Goal: Task Accomplishment & Management: Manage account settings

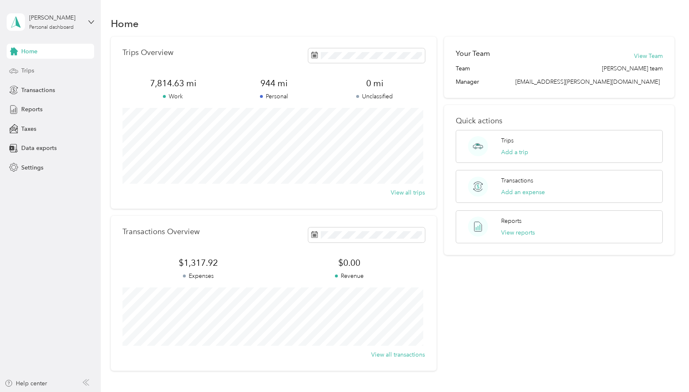
click at [38, 71] on div "Trips" at bounding box center [51, 70] width 88 height 15
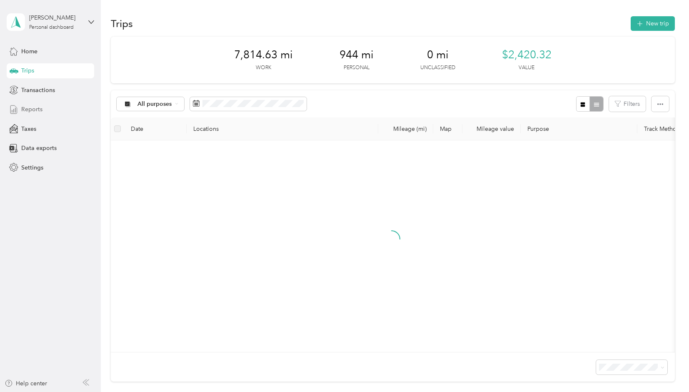
click at [45, 113] on div "Reports" at bounding box center [51, 109] width 88 height 15
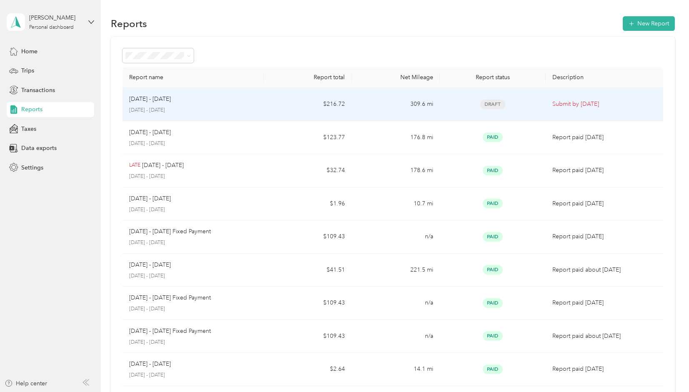
click at [260, 106] on td "[DATE] - [DATE] [DATE] - [DATE]" at bounding box center [193, 104] width 141 height 33
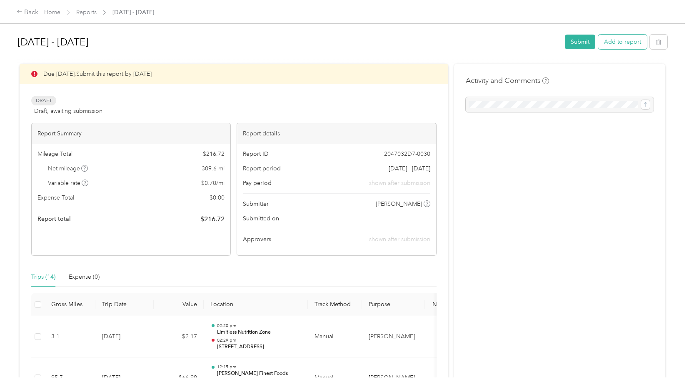
click at [626, 45] on button "Add to report" at bounding box center [622, 42] width 49 height 15
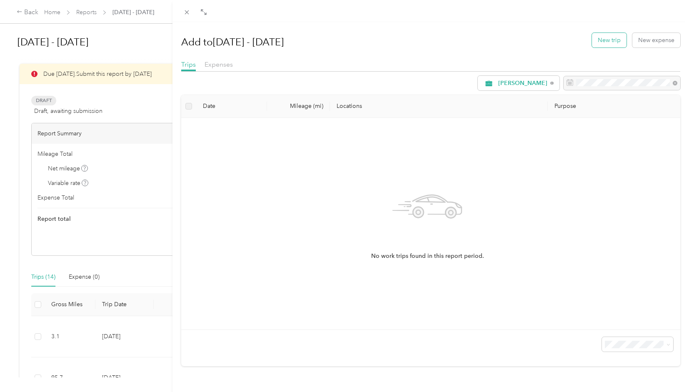
click at [592, 40] on button "New trip" at bounding box center [609, 40] width 35 height 15
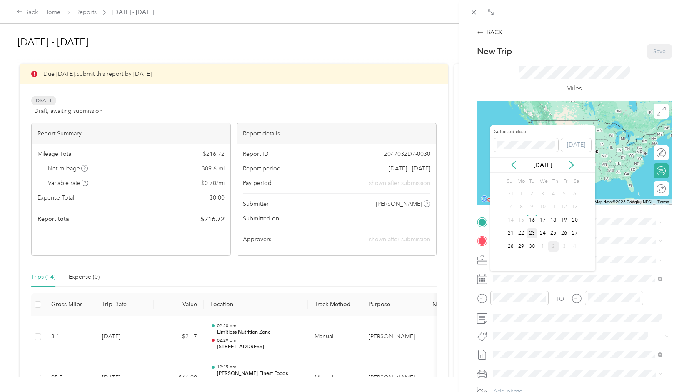
click at [530, 234] on div "23" at bounding box center [532, 233] width 11 height 10
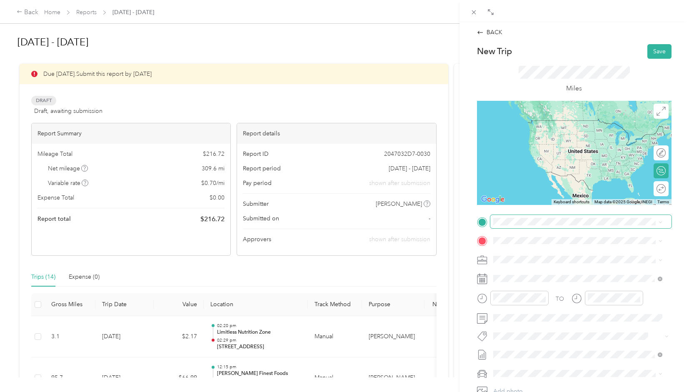
click at [543, 225] on span at bounding box center [581, 221] width 181 height 13
click at [543, 252] on span "[STREET_ADDRESS][US_STATE]" at bounding box center [550, 252] width 83 height 8
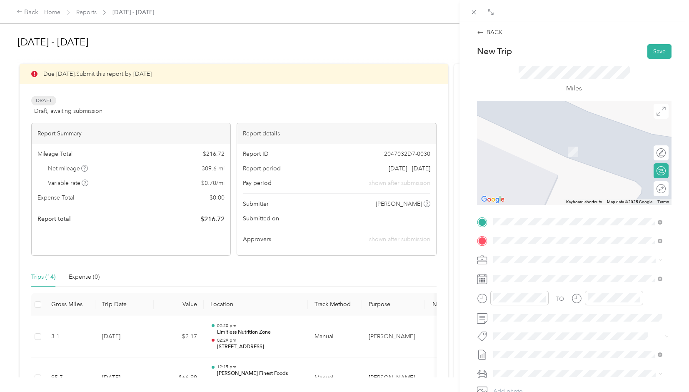
click at [588, 319] on div "TEAM Erewhon [STREET_ADDRESS][PERSON_NAME]" at bounding box center [558, 309] width 99 height 20
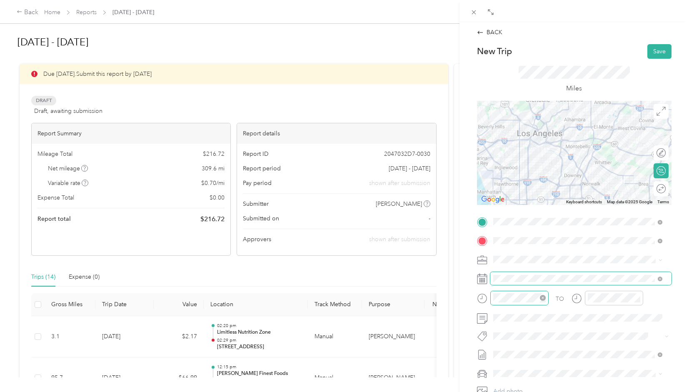
click at [521, 291] on div at bounding box center [520, 298] width 58 height 15
click at [501, 259] on div "09" at bounding box center [502, 258] width 20 height 12
click at [529, 188] on div "00" at bounding box center [526, 188] width 20 height 12
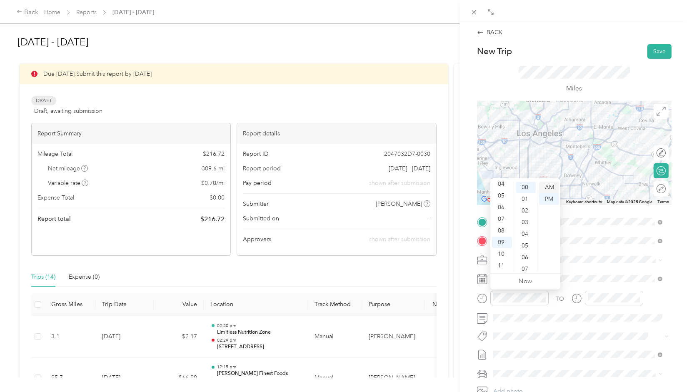
click at [546, 188] on div "AM" at bounding box center [549, 188] width 20 height 12
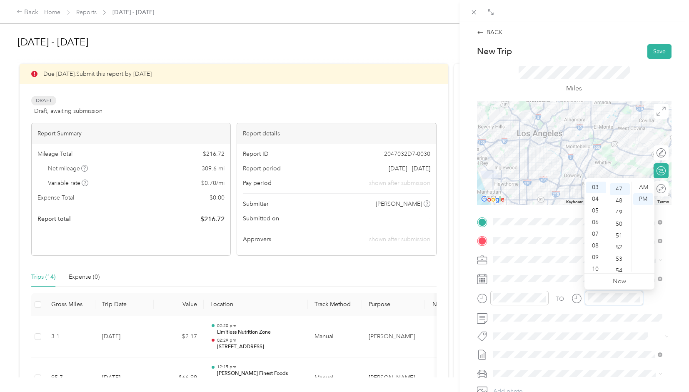
scroll to position [548, 0]
click at [596, 258] on div "09" at bounding box center [596, 258] width 20 height 12
click at [620, 253] on div "56" at bounding box center [620, 251] width 20 height 12
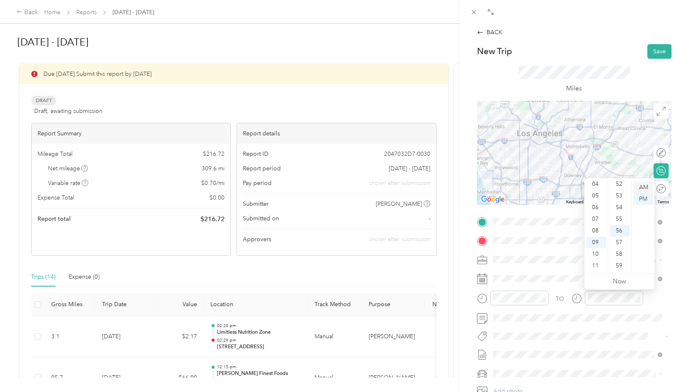
click at [640, 189] on div "AM" at bounding box center [643, 188] width 20 height 12
click at [658, 49] on button "Save" at bounding box center [660, 51] width 24 height 15
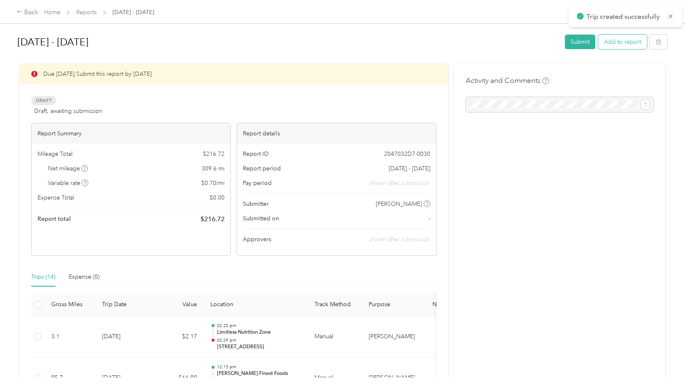
click at [614, 47] on button "Add to report" at bounding box center [622, 42] width 49 height 15
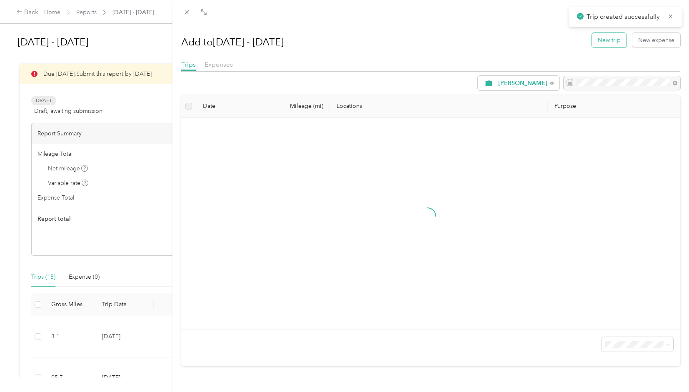
click at [600, 44] on button "New trip" at bounding box center [609, 40] width 35 height 15
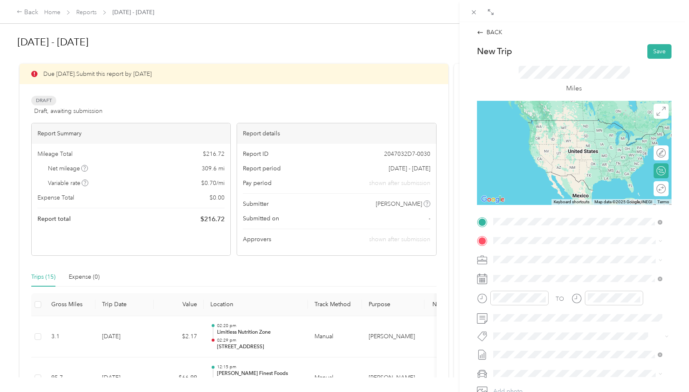
click at [538, 289] on strong "Erewhon" at bounding box center [550, 286] width 24 height 8
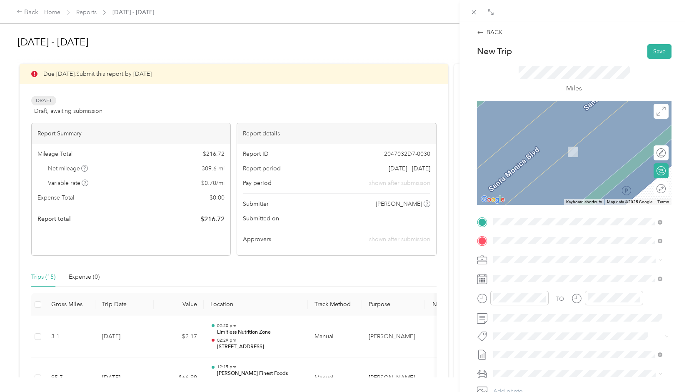
click at [543, 285] on span "[STREET_ADDRESS][PERSON_NAME]" at bounding box center [558, 286] width 99 height 7
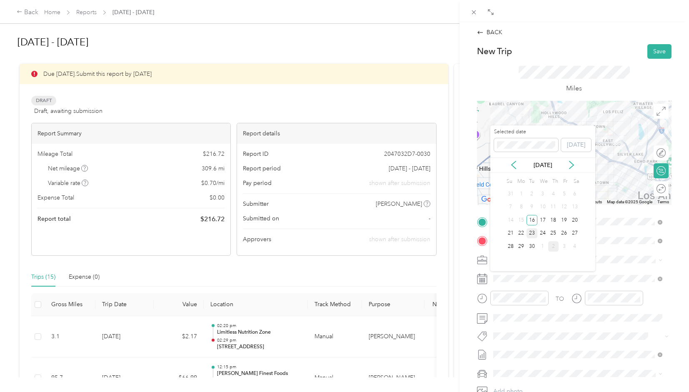
click at [529, 234] on div "23" at bounding box center [532, 233] width 11 height 10
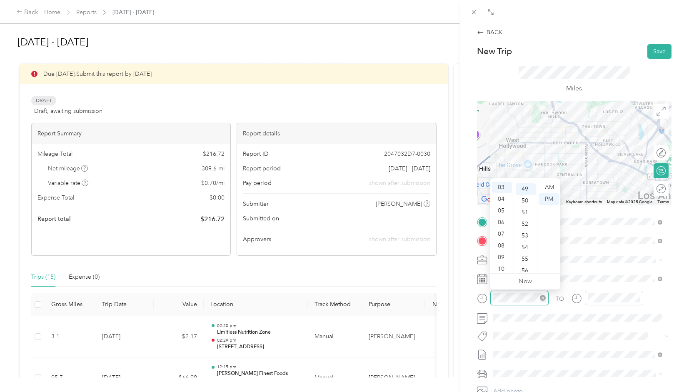
scroll to position [572, 0]
click at [503, 256] on div "09" at bounding box center [502, 258] width 20 height 12
click at [526, 248] on div "54" at bounding box center [526, 246] width 20 height 12
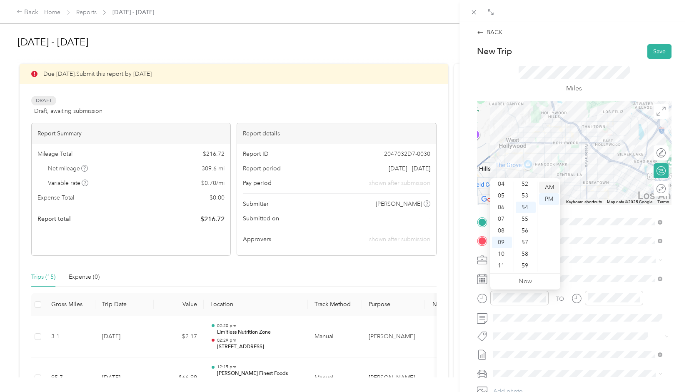
click at [550, 187] on div "AM" at bounding box center [549, 188] width 20 height 12
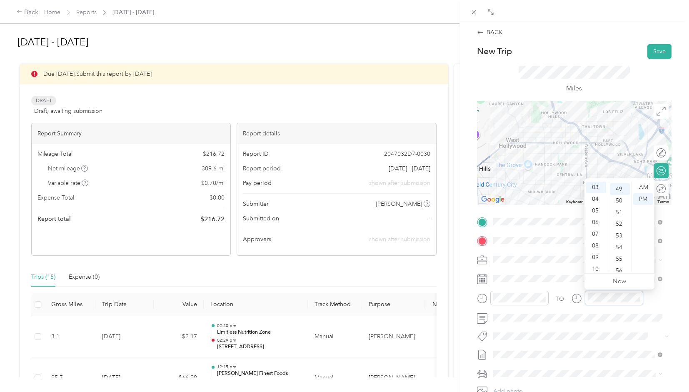
scroll to position [572, 0]
click at [593, 270] on div "10" at bounding box center [596, 269] width 20 height 12
click at [618, 199] on div "18" at bounding box center [620, 201] width 20 height 12
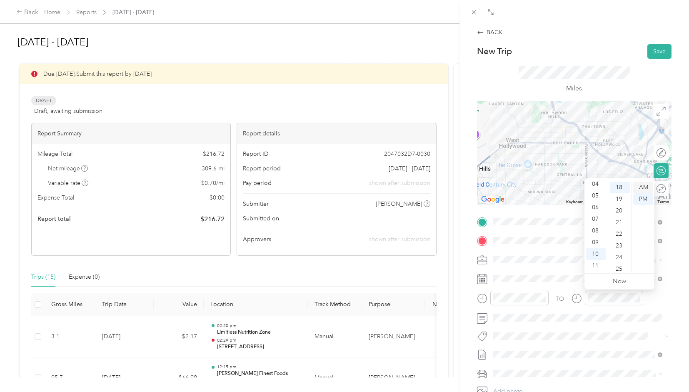
click at [644, 186] on div "AM" at bounding box center [643, 188] width 20 height 12
click at [654, 50] on button "Save" at bounding box center [660, 51] width 24 height 15
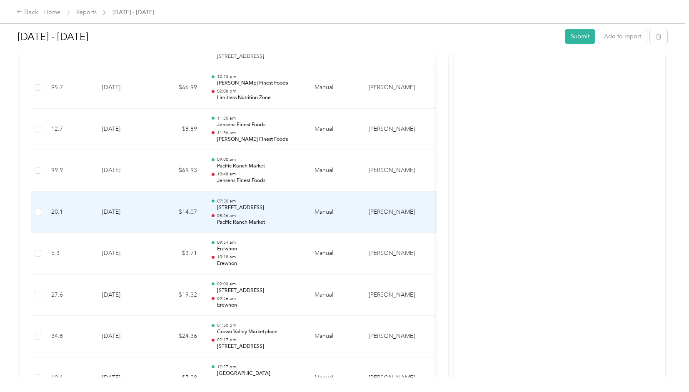
scroll to position [292, 0]
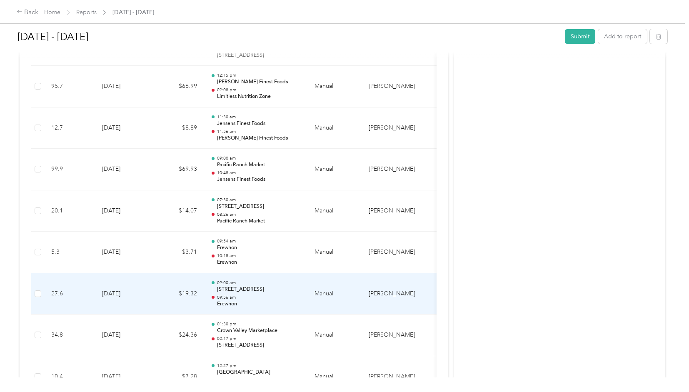
click at [260, 307] on td "09:00 am [STREET_ADDRESS] 09:56 am Erewhon" at bounding box center [256, 294] width 104 height 42
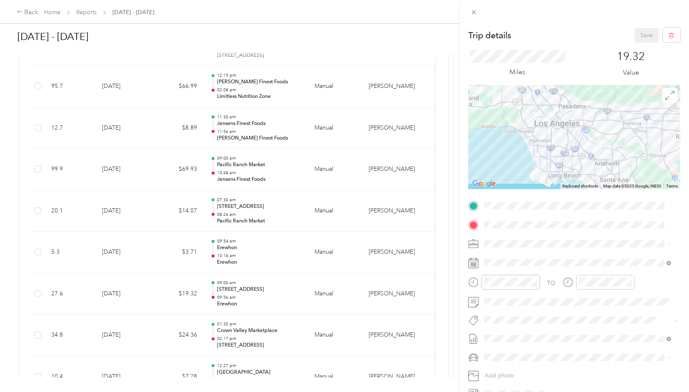
scroll to position [50, 0]
click at [493, 215] on div "08" at bounding box center [493, 215] width 20 height 12
click at [516, 183] on div "30" at bounding box center [517, 188] width 20 height 12
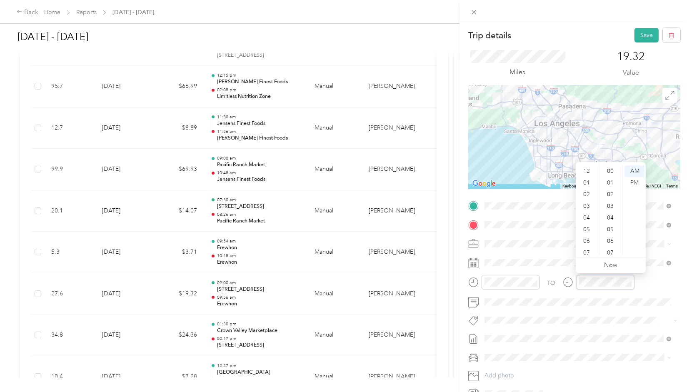
scroll to position [610, 0]
click at [588, 224] on div "09" at bounding box center [588, 226] width 20 height 12
click at [609, 213] on div "38" at bounding box center [611, 213] width 20 height 12
click at [645, 287] on div "TO" at bounding box center [574, 285] width 212 height 20
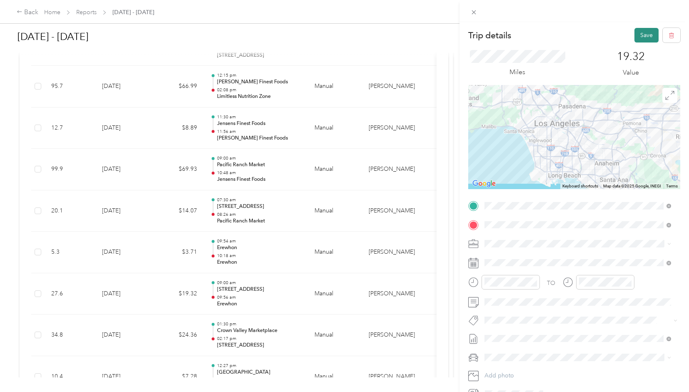
click at [641, 32] on button "Save" at bounding box center [647, 35] width 24 height 15
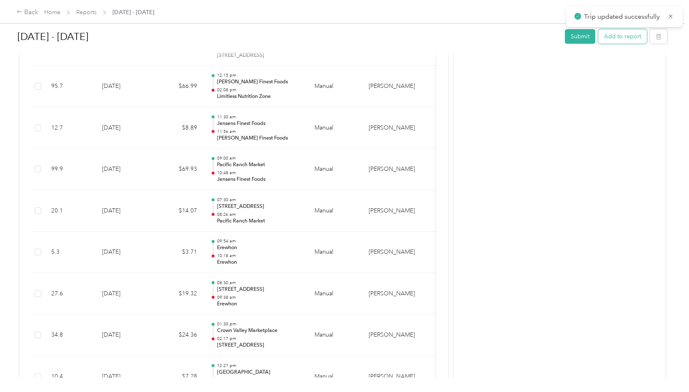
click at [630, 35] on button "Add to report" at bounding box center [622, 36] width 49 height 15
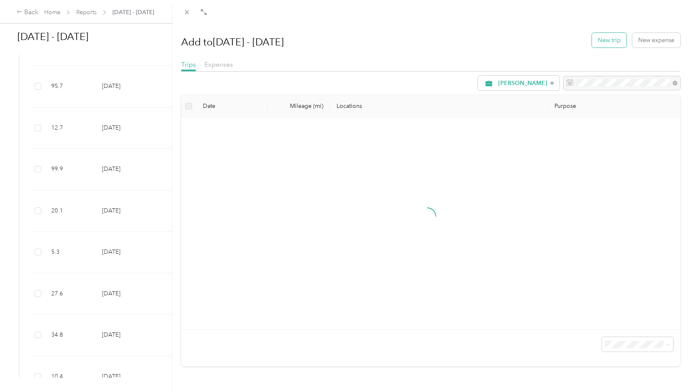
click at [594, 39] on button "New trip" at bounding box center [609, 40] width 35 height 15
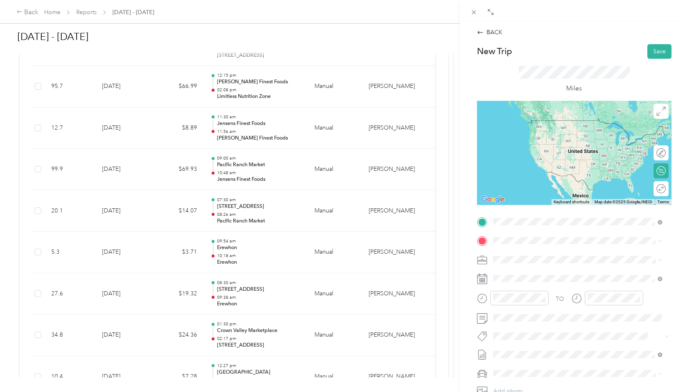
click at [547, 270] on span "[STREET_ADDRESS][PERSON_NAME]" at bounding box center [558, 266] width 99 height 7
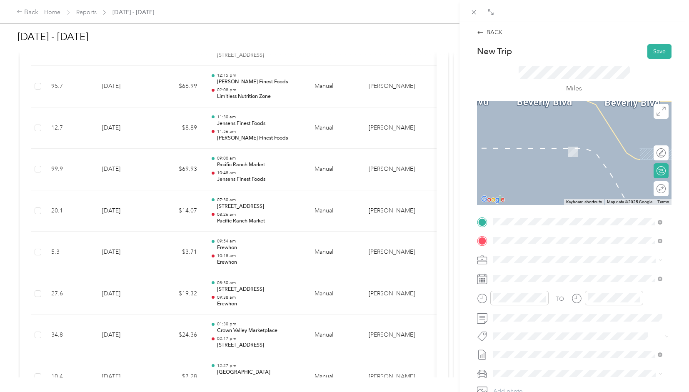
click at [593, 313] on span "[STREET_ADDRESS][PERSON_NAME]" at bounding box center [558, 315] width 99 height 7
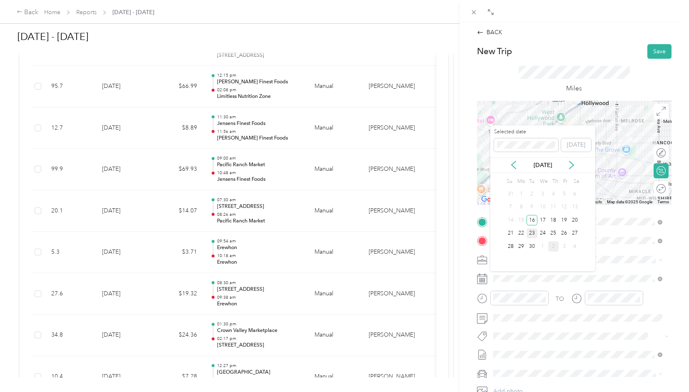
click at [528, 234] on div "23" at bounding box center [532, 233] width 11 height 10
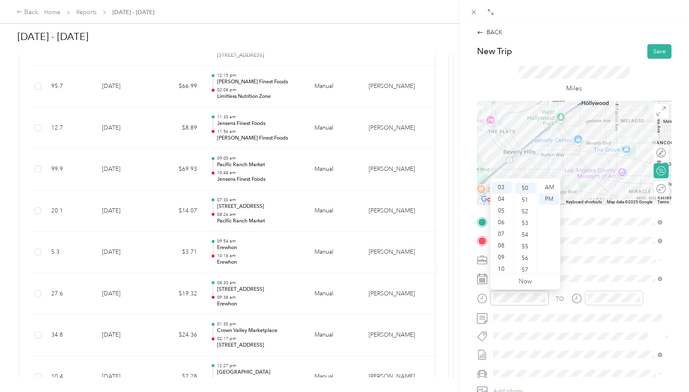
scroll to position [583, 0]
click at [505, 269] on div "10" at bounding box center [502, 269] width 20 height 12
click at [523, 210] on div "27" at bounding box center [526, 211] width 20 height 12
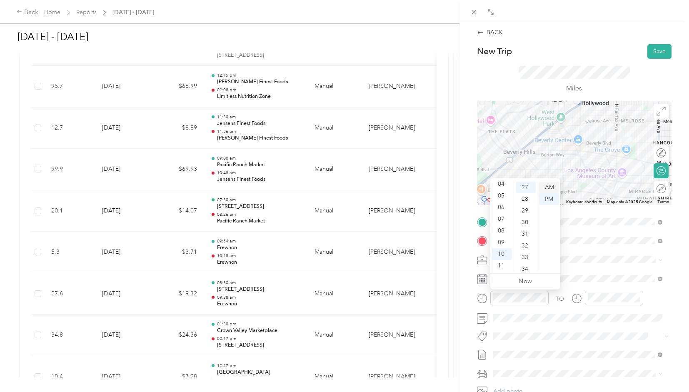
click at [553, 189] on div "AM" at bounding box center [549, 188] width 20 height 12
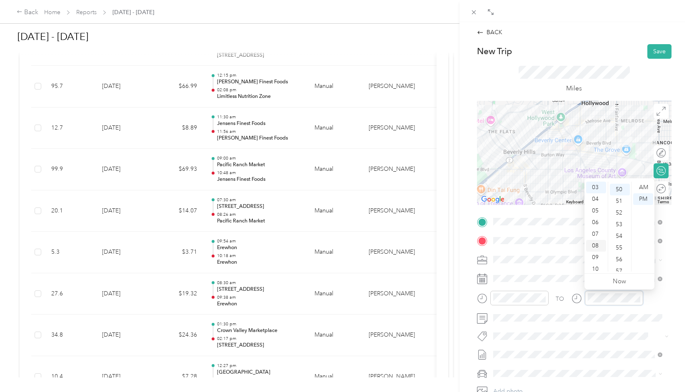
scroll to position [583, 0]
click at [593, 271] on div "10" at bounding box center [596, 269] width 20 height 12
click at [618, 219] on div "42" at bounding box center [620, 219] width 20 height 12
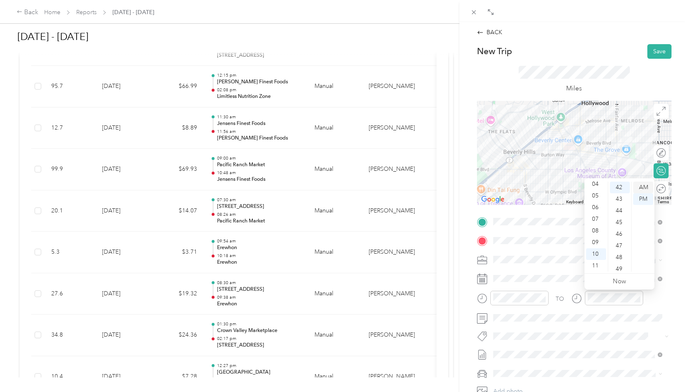
click at [644, 185] on div "AM" at bounding box center [643, 188] width 20 height 12
click at [652, 48] on button "Save" at bounding box center [660, 51] width 24 height 15
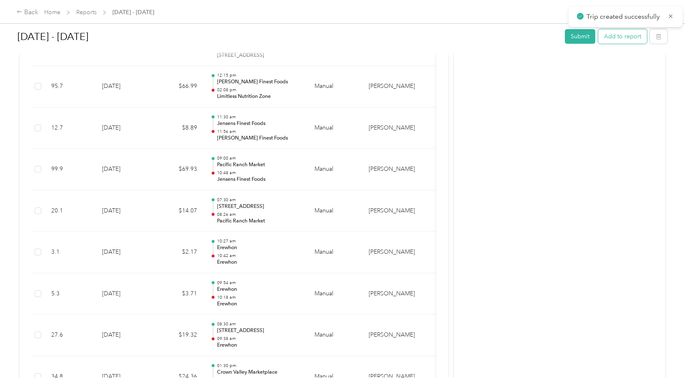
click at [625, 40] on button "Add to report" at bounding box center [622, 36] width 49 height 15
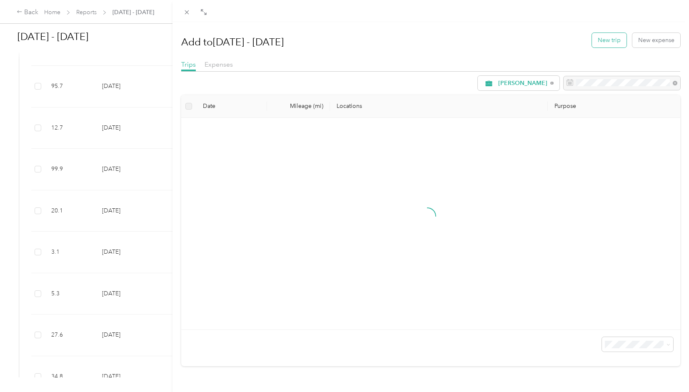
click at [598, 43] on button "New trip" at bounding box center [609, 40] width 35 height 15
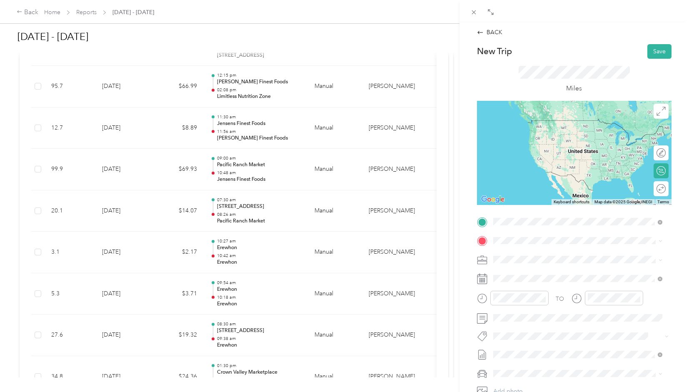
click at [572, 290] on div "TEAM Erewhon" at bounding box center [558, 285] width 99 height 10
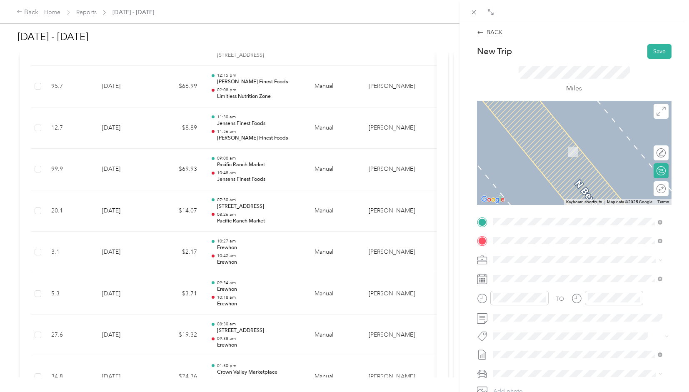
click at [554, 287] on span "[STREET_ADDRESS][PERSON_NAME]" at bounding box center [558, 286] width 99 height 7
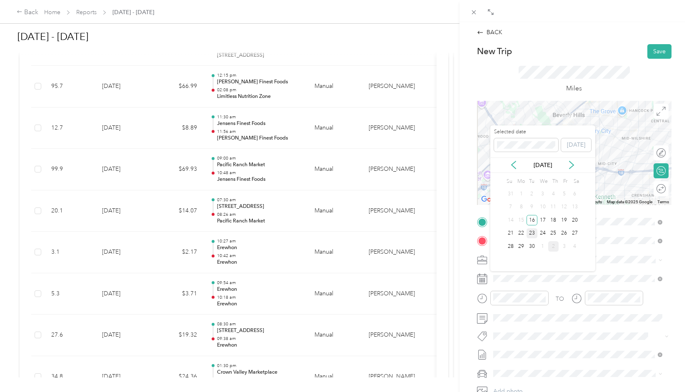
click at [531, 233] on div "23" at bounding box center [532, 233] width 11 height 10
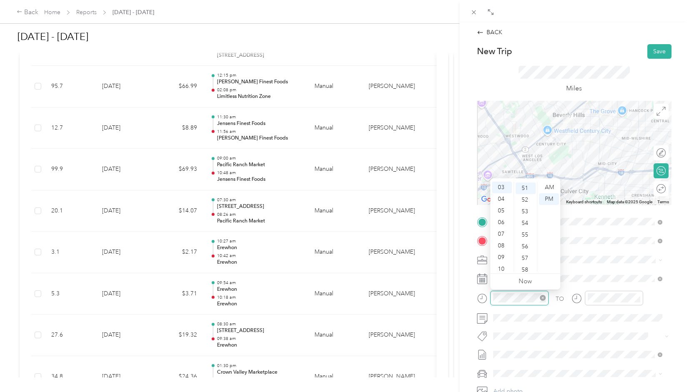
scroll to position [595, 0]
click at [507, 268] on div "10" at bounding box center [502, 269] width 20 height 12
click at [526, 233] on div "55" at bounding box center [526, 234] width 20 height 12
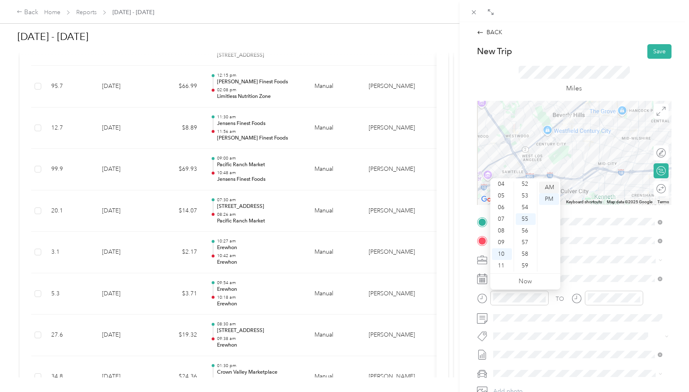
click at [546, 188] on div "AM" at bounding box center [549, 188] width 20 height 12
click at [617, 304] on div at bounding box center [614, 298] width 58 height 15
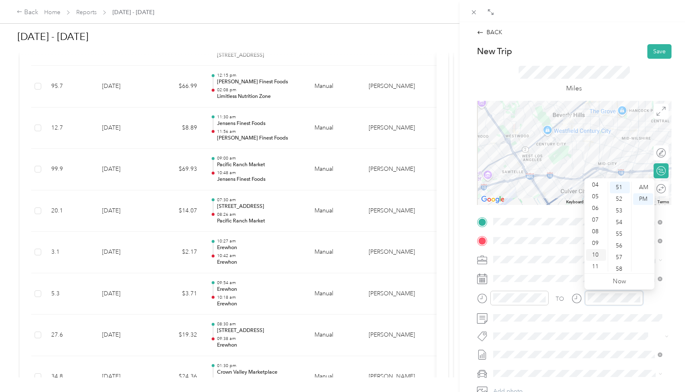
scroll to position [50, 0]
click at [596, 266] on div "11" at bounding box center [596, 266] width 20 height 12
click at [620, 233] on div "19" at bounding box center [620, 231] width 20 height 12
click at [649, 184] on div "AM" at bounding box center [643, 188] width 20 height 12
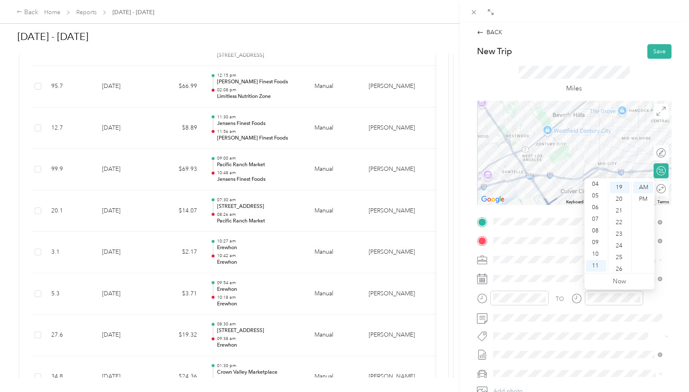
click at [657, 307] on div "TO" at bounding box center [574, 301] width 195 height 20
click at [656, 52] on button "Save" at bounding box center [660, 51] width 24 height 15
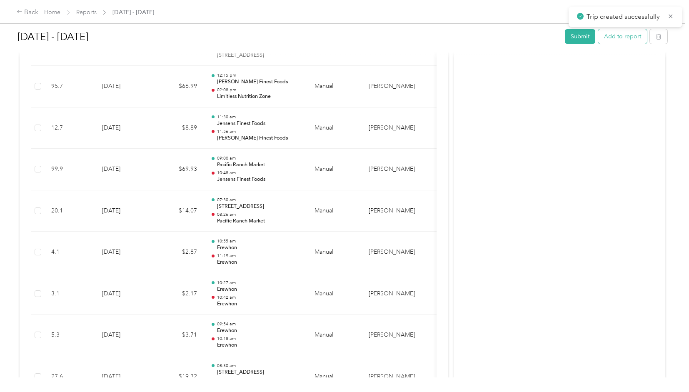
click at [612, 43] on button "Add to report" at bounding box center [622, 36] width 49 height 15
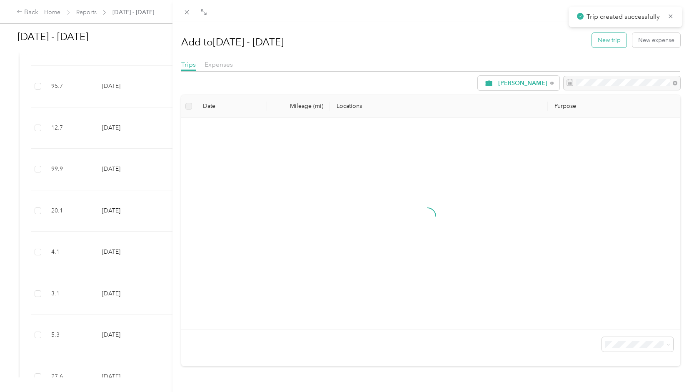
click at [604, 44] on button "New trip" at bounding box center [609, 40] width 35 height 15
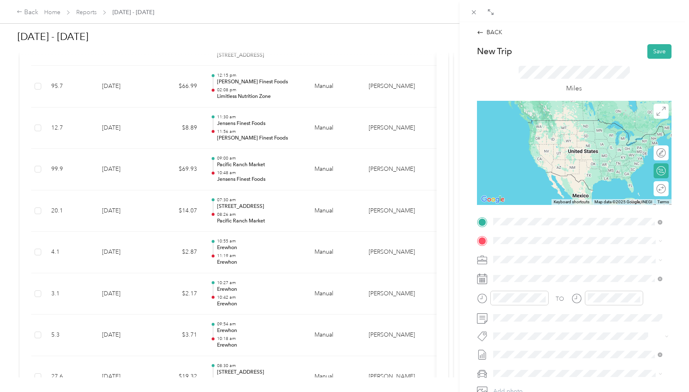
click at [532, 262] on div "TEAM Erewhon [STREET_ADDRESS][PERSON_NAME]" at bounding box center [558, 261] width 99 height 20
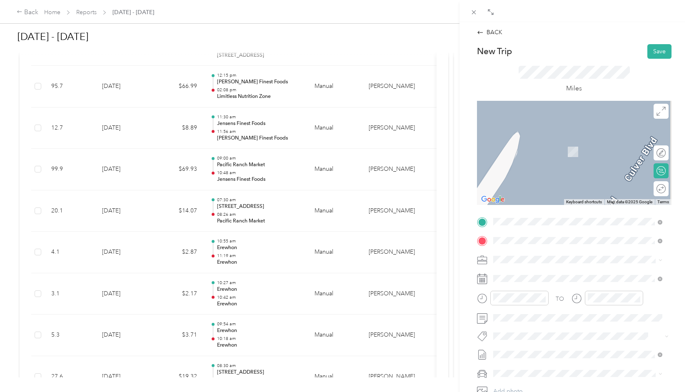
click at [547, 319] on span "[STREET_ADDRESS]" at bounding box center [535, 315] width 53 height 7
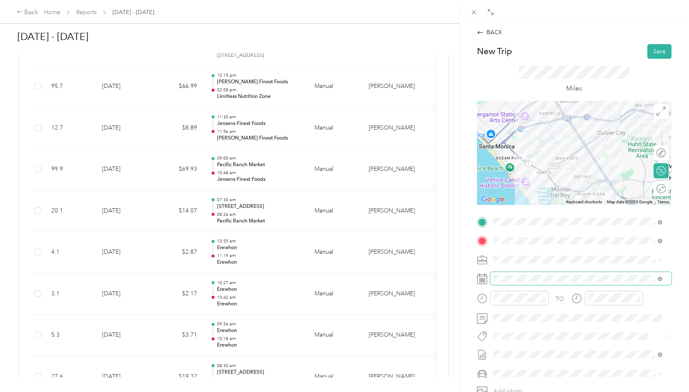
click at [531, 282] on span at bounding box center [581, 278] width 181 height 13
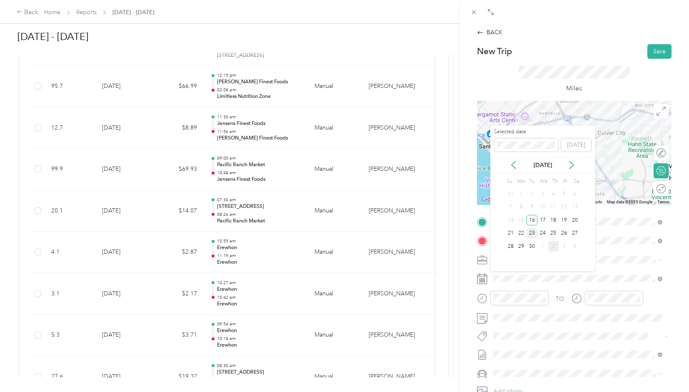
click at [532, 235] on div "23" at bounding box center [532, 233] width 11 height 10
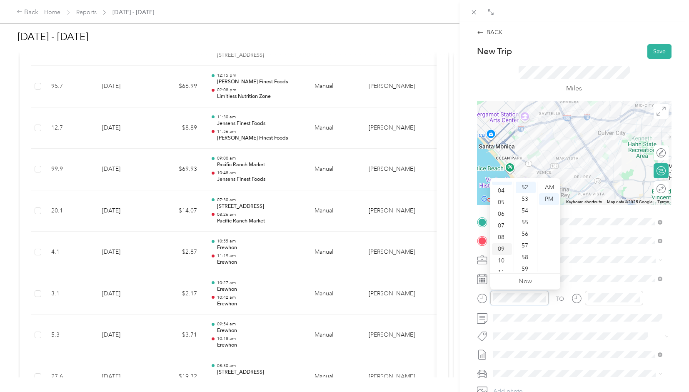
scroll to position [50, 0]
click at [504, 265] on div "11" at bounding box center [502, 266] width 20 height 12
click at [521, 224] on div "30" at bounding box center [526, 223] width 20 height 12
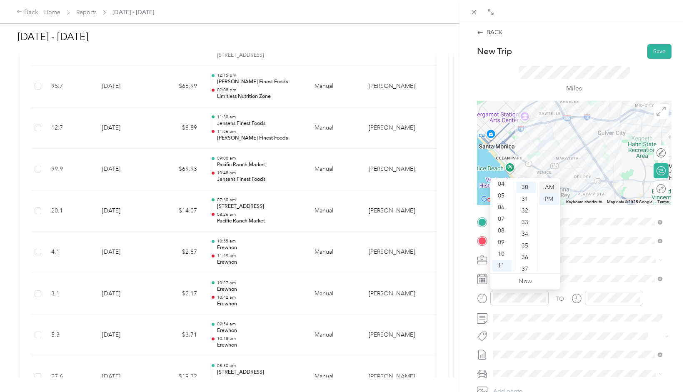
click at [540, 191] on div "AM" at bounding box center [549, 188] width 20 height 12
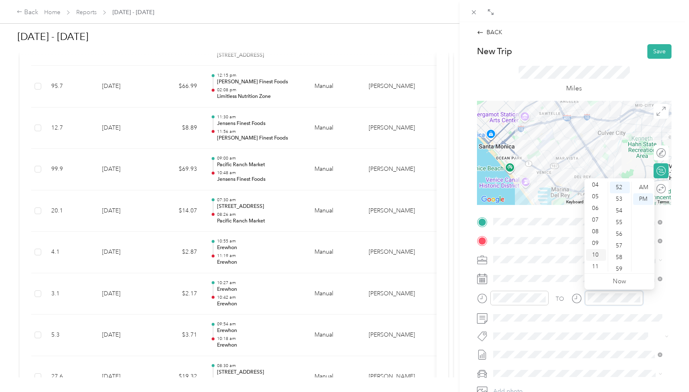
scroll to position [50, 0]
click at [596, 263] on div "11" at bounding box center [596, 266] width 20 height 12
drag, startPoint x: 622, startPoint y: 263, endPoint x: 621, endPoint y: 258, distance: 5.1
click at [622, 264] on div "48" at bounding box center [620, 263] width 20 height 12
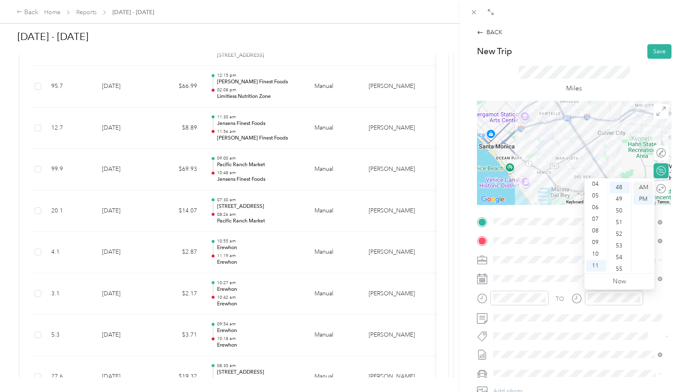
click at [649, 186] on div "AM" at bounding box center [643, 188] width 20 height 12
click at [653, 302] on div "TO" at bounding box center [574, 301] width 195 height 20
click at [656, 53] on button "Save" at bounding box center [660, 51] width 24 height 15
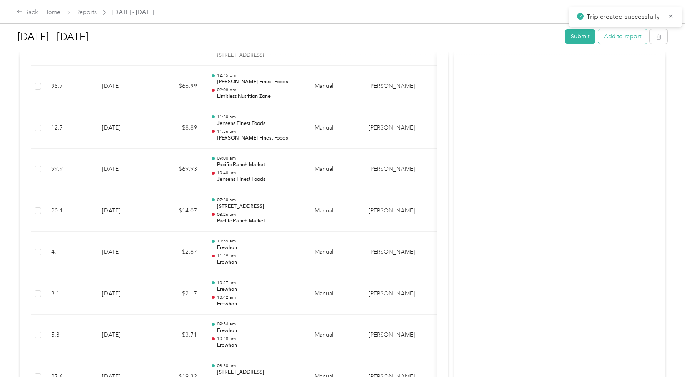
click at [617, 38] on button "Add to report" at bounding box center [622, 36] width 49 height 15
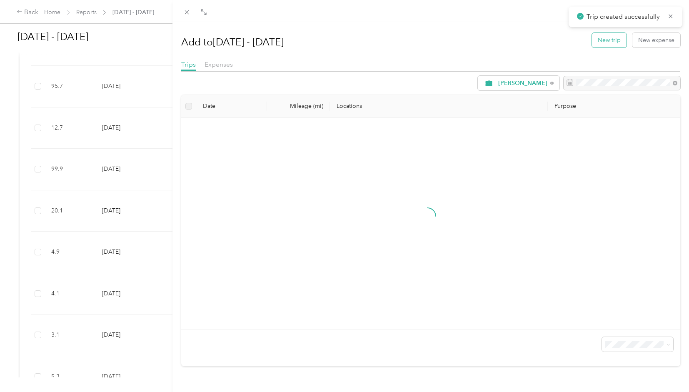
click at [601, 45] on button "New trip" at bounding box center [609, 40] width 35 height 15
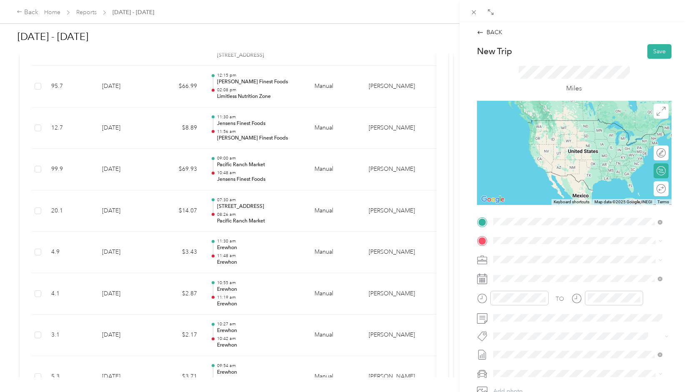
click at [557, 268] on span "[STREET_ADDRESS]" at bounding box center [535, 266] width 53 height 7
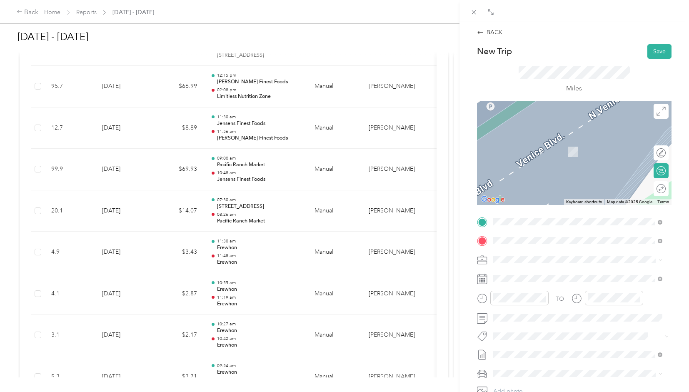
click at [556, 283] on span "[STREET_ADDRESS]" at bounding box center [535, 286] width 53 height 7
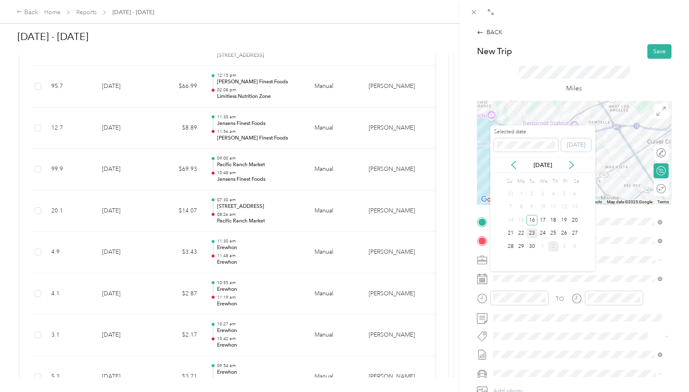
click at [530, 235] on div "23" at bounding box center [532, 233] width 11 height 10
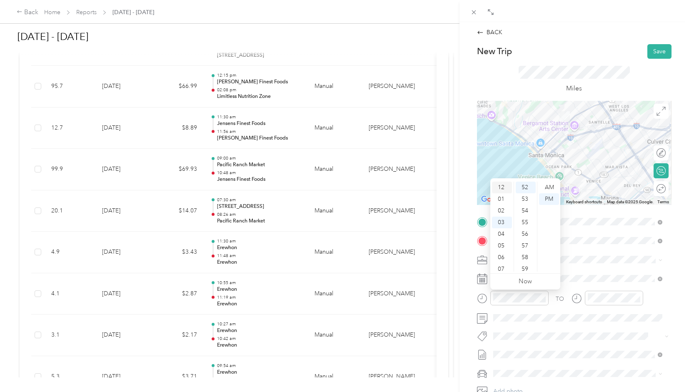
click at [500, 184] on div "12" at bounding box center [502, 188] width 20 height 12
click at [528, 246] on div "05" at bounding box center [526, 246] width 20 height 12
click at [619, 303] on div at bounding box center [614, 298] width 58 height 15
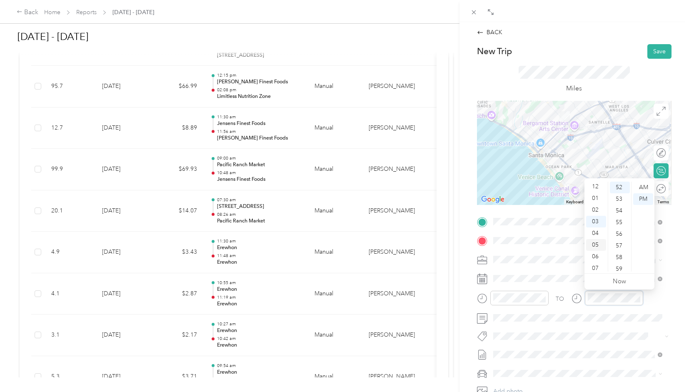
scroll to position [0, 0]
click at [595, 185] on div "12" at bounding box center [596, 188] width 20 height 12
click at [618, 187] on div "27" at bounding box center [620, 188] width 20 height 12
click at [651, 300] on div "TO" at bounding box center [574, 301] width 195 height 20
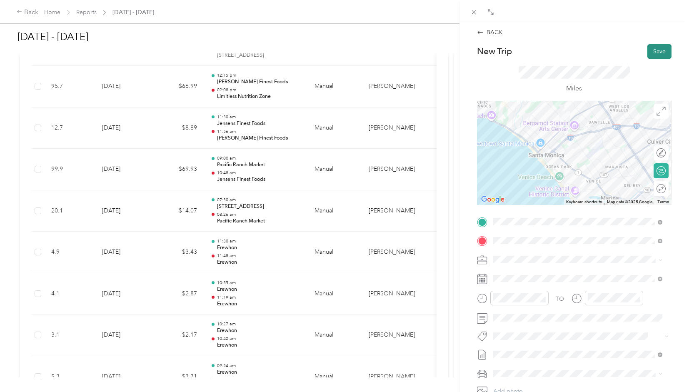
click at [655, 51] on button "Save" at bounding box center [660, 51] width 24 height 15
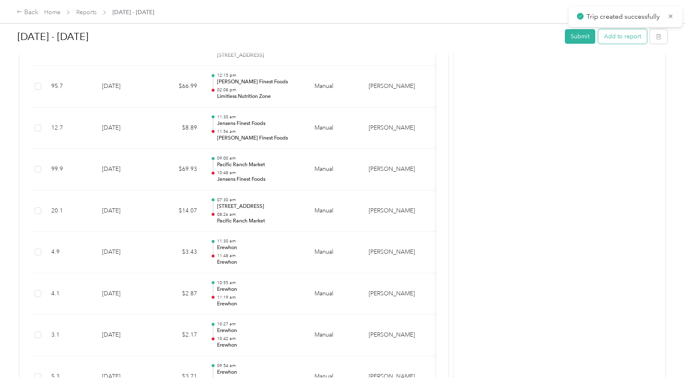
click at [609, 43] on button "Add to report" at bounding box center [622, 36] width 49 height 15
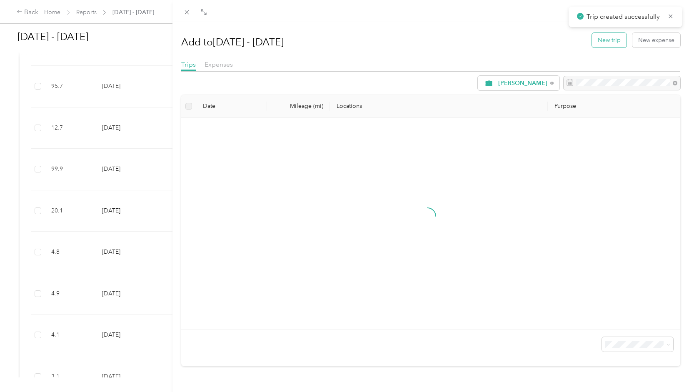
click at [605, 46] on button "New trip" at bounding box center [609, 40] width 35 height 15
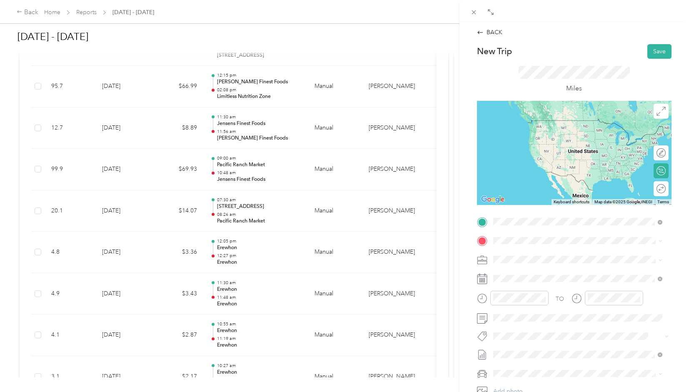
click at [536, 267] on span "[STREET_ADDRESS]" at bounding box center [535, 266] width 53 height 7
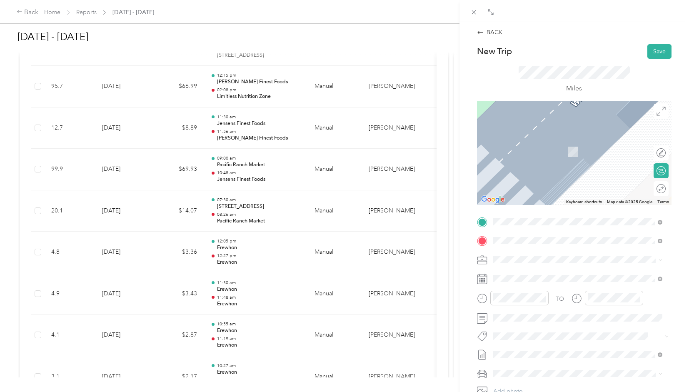
click at [532, 275] on span "[STREET_ADDRESS][US_STATE]" at bounding box center [550, 271] width 83 height 8
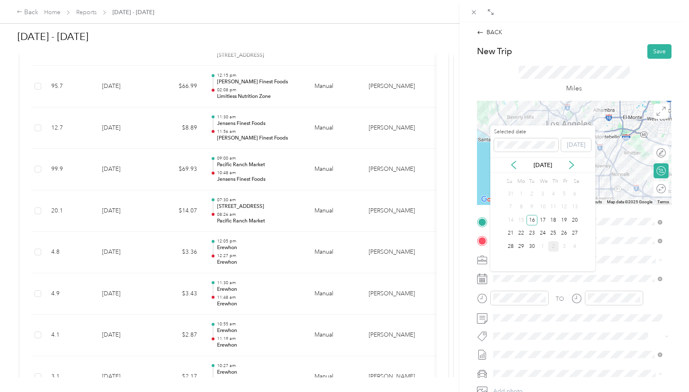
click at [530, 238] on div "23" at bounding box center [532, 233] width 11 height 10
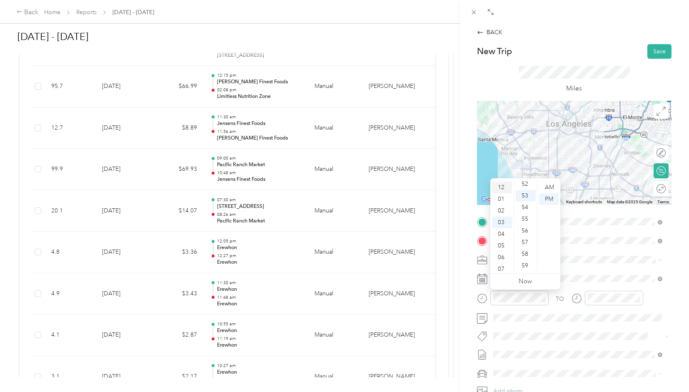
click at [501, 186] on div "12" at bounding box center [502, 188] width 20 height 12
click at [523, 210] on div "40" at bounding box center [526, 211] width 20 height 12
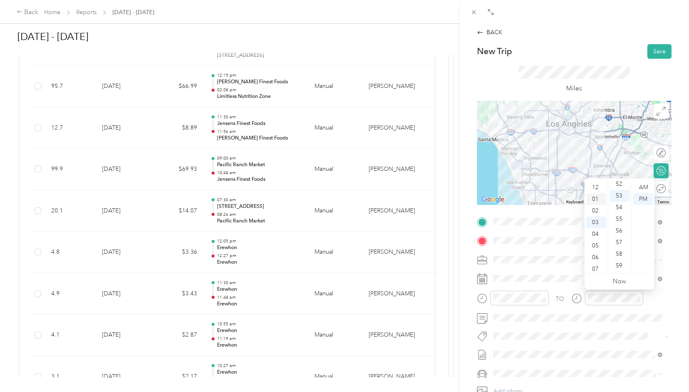
click at [592, 197] on div "01" at bounding box center [596, 199] width 20 height 12
click at [618, 197] on div "53" at bounding box center [620, 196] width 20 height 12
click at [655, 298] on div "TO" at bounding box center [574, 301] width 195 height 20
click at [658, 50] on button "Save" at bounding box center [660, 51] width 24 height 15
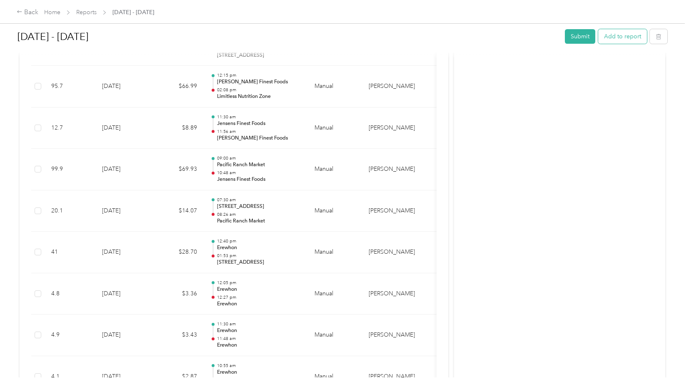
click at [628, 40] on button "Add to report" at bounding box center [622, 36] width 49 height 15
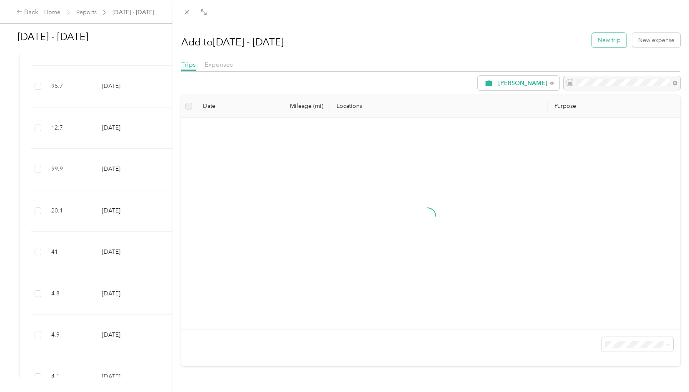
click at [603, 40] on button "New trip" at bounding box center [609, 40] width 35 height 15
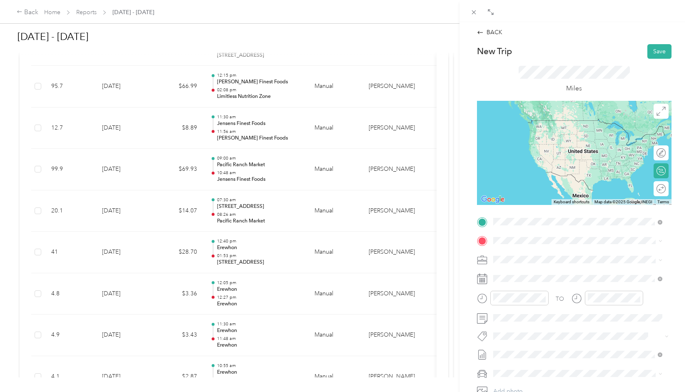
click at [544, 255] on span "[STREET_ADDRESS][US_STATE]" at bounding box center [550, 252] width 83 height 8
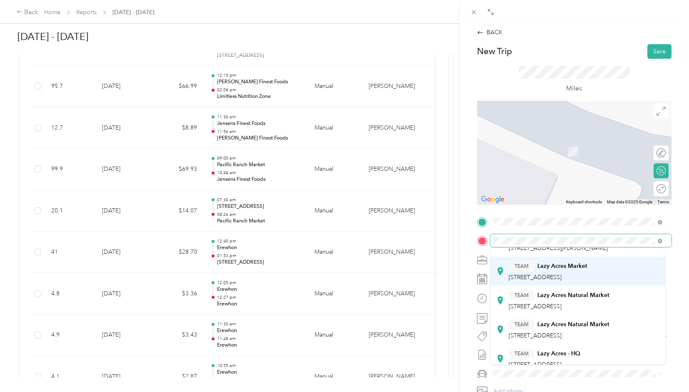
scroll to position [83, 0]
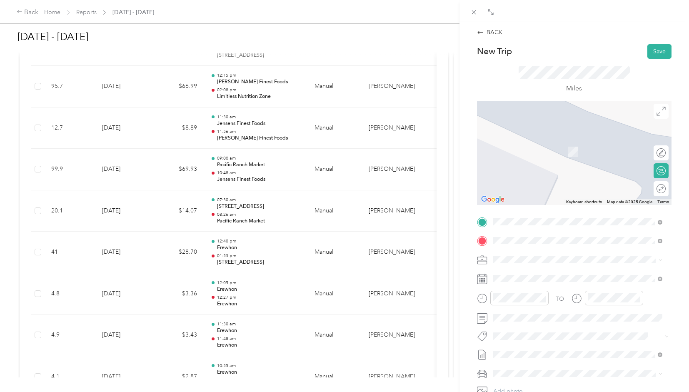
click at [574, 312] on strong "Lazy Acres Natural Market" at bounding box center [574, 309] width 72 height 8
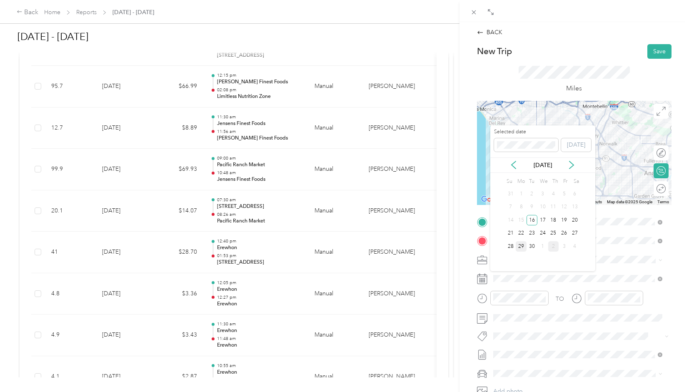
click at [523, 247] on div "29" at bounding box center [521, 246] width 11 height 10
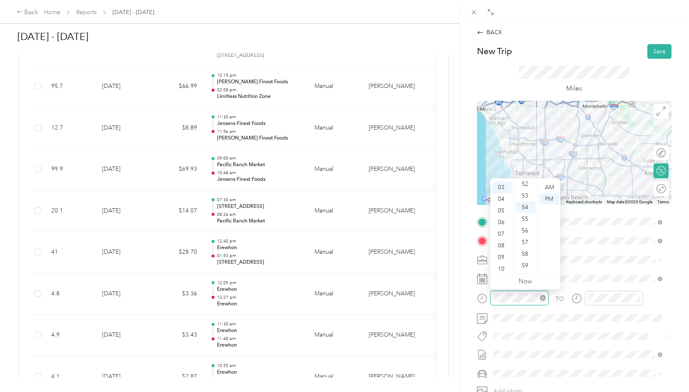
scroll to position [610, 0]
click at [501, 269] on div "10" at bounding box center [502, 269] width 20 height 12
click at [525, 186] on div "00" at bounding box center [526, 188] width 20 height 12
click at [552, 188] on div "AM" at bounding box center [549, 188] width 20 height 12
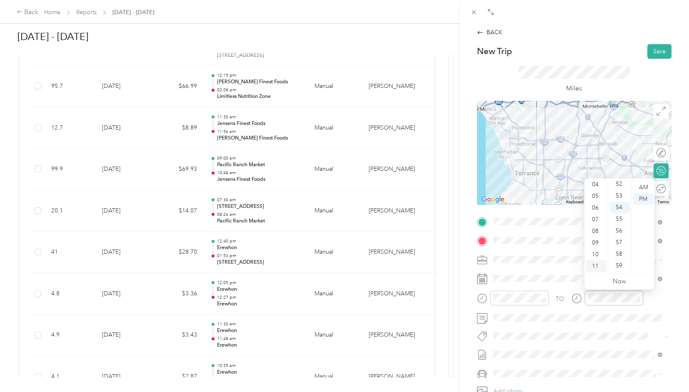
scroll to position [50, 0]
click at [597, 265] on div "11" at bounding box center [596, 266] width 20 height 12
click at [619, 265] on div "10" at bounding box center [620, 263] width 20 height 12
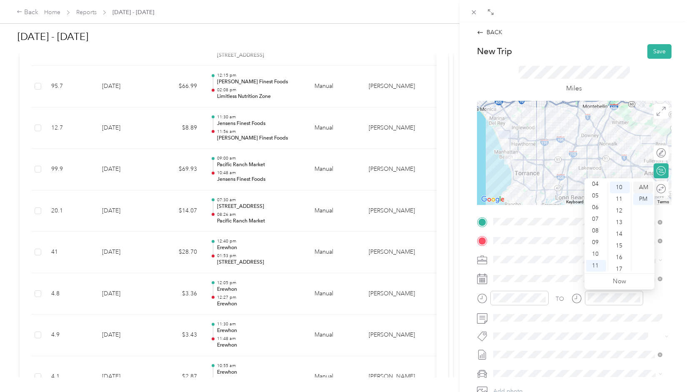
click at [642, 189] on div "AM" at bounding box center [643, 188] width 20 height 12
click at [660, 301] on div "TO" at bounding box center [574, 301] width 195 height 20
click at [649, 54] on button "Save" at bounding box center [660, 51] width 24 height 15
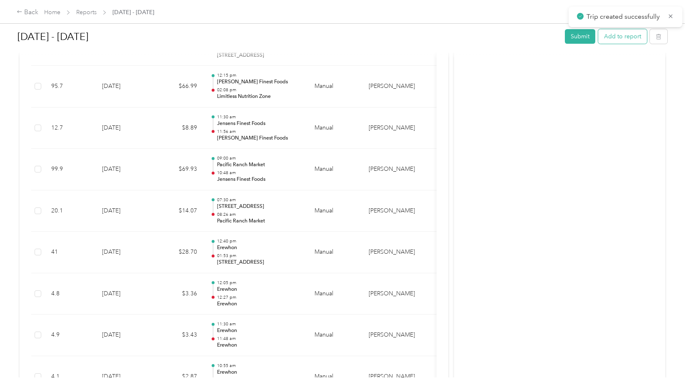
click at [616, 41] on button "Add to report" at bounding box center [622, 36] width 49 height 15
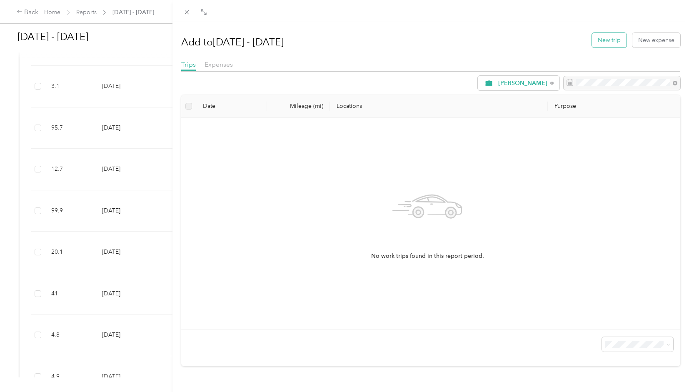
click at [601, 43] on button "New trip" at bounding box center [609, 40] width 35 height 15
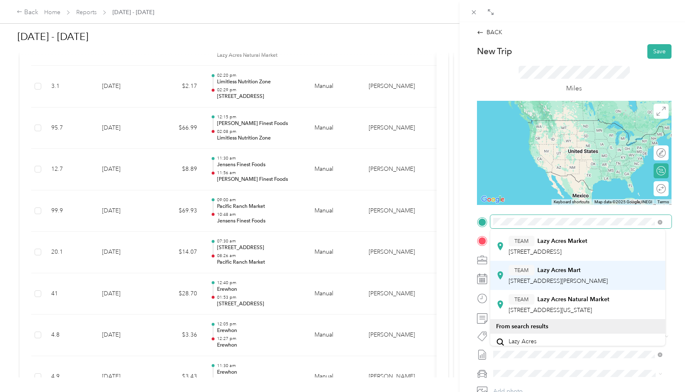
scroll to position [159, 0]
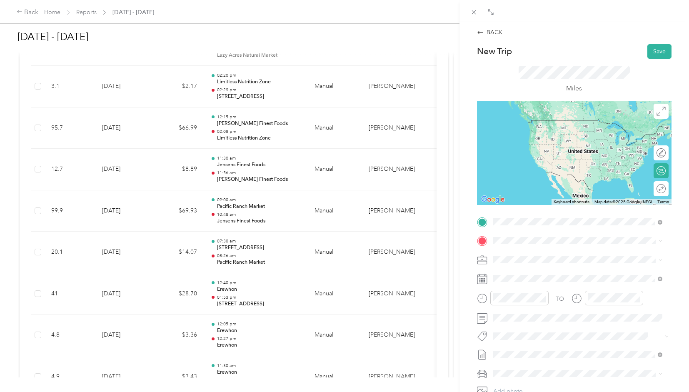
click at [560, 229] on div "TEAM Lazy Acres Natural Market [STREET_ADDRESS]" at bounding box center [559, 218] width 101 height 20
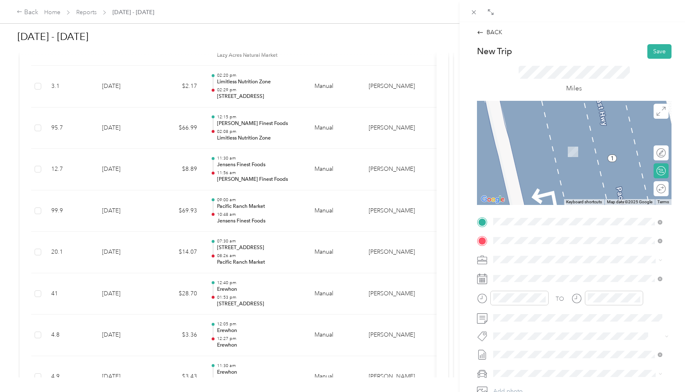
click at [541, 280] on li "[STREET_ADDRESS][US_STATE]" at bounding box center [578, 271] width 175 height 17
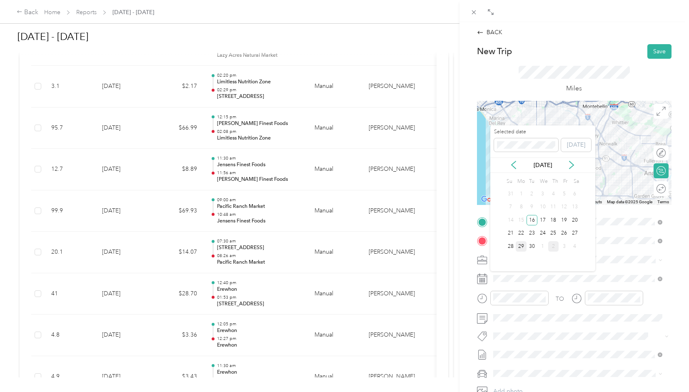
click at [523, 245] on div "29" at bounding box center [521, 246] width 11 height 10
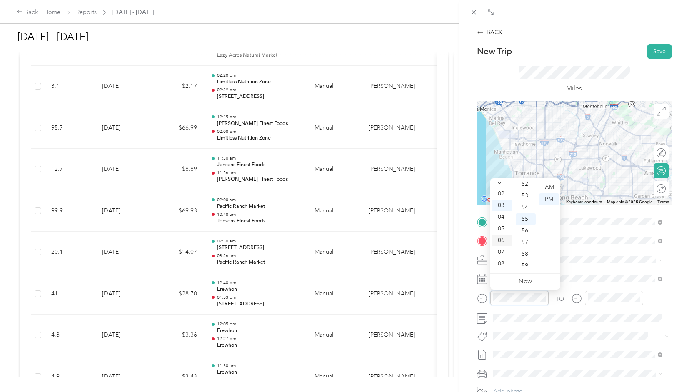
scroll to position [0, 0]
click at [503, 183] on div "12" at bounding box center [502, 188] width 20 height 12
click at [525, 253] on div "58" at bounding box center [526, 254] width 20 height 12
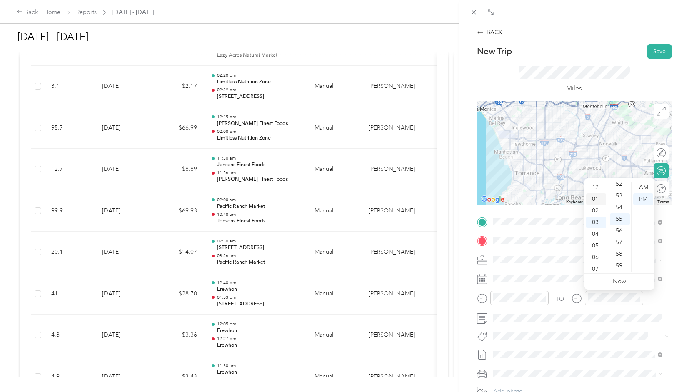
click at [598, 202] on div "01" at bounding box center [596, 199] width 20 height 12
click at [623, 230] on div "56" at bounding box center [620, 231] width 20 height 12
click at [646, 301] on div "TO" at bounding box center [574, 301] width 195 height 20
click at [646, 300] on div "TO" at bounding box center [574, 301] width 195 height 20
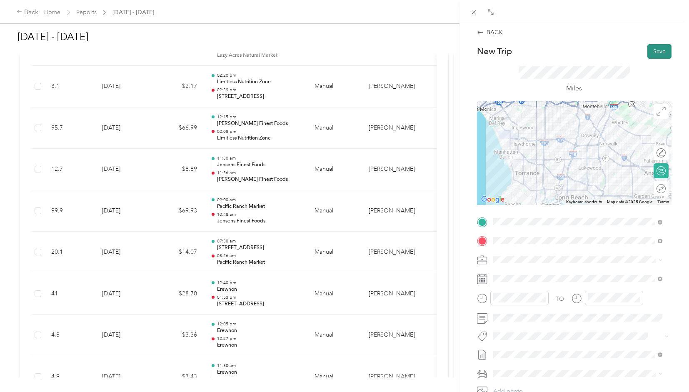
click at [651, 57] on button "Save" at bounding box center [660, 51] width 24 height 15
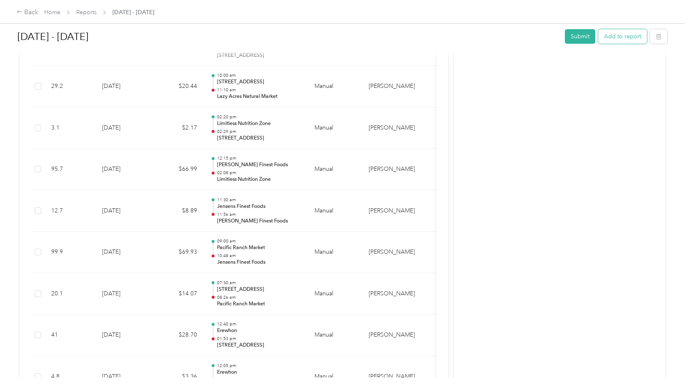
click at [613, 35] on button "Add to report" at bounding box center [622, 36] width 49 height 15
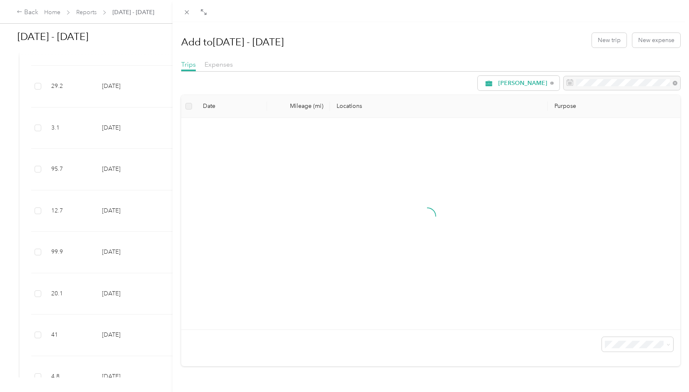
click at [162, 205] on div "Add to [DATE] - [DATE] New trip New expense Trips Expenses [PERSON_NAME] Date M…" at bounding box center [344, 196] width 689 height 392
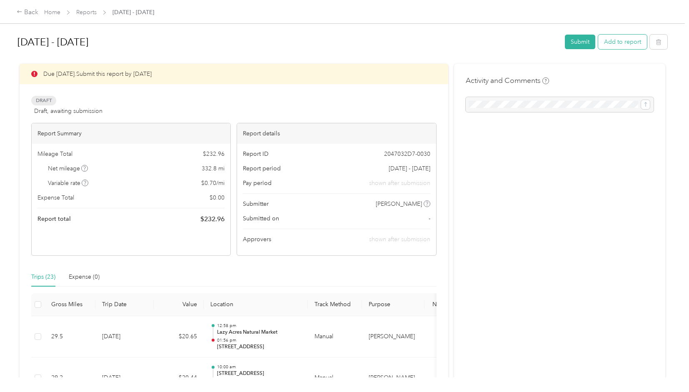
click at [628, 40] on button "Add to report" at bounding box center [622, 42] width 49 height 15
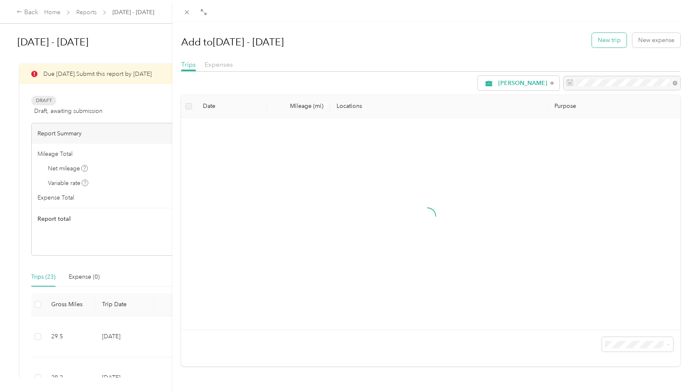
click at [607, 42] on button "New trip" at bounding box center [609, 40] width 35 height 15
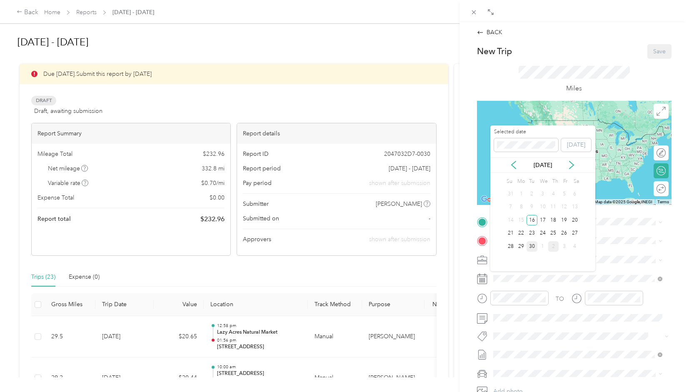
click at [529, 246] on div "30" at bounding box center [532, 246] width 11 height 10
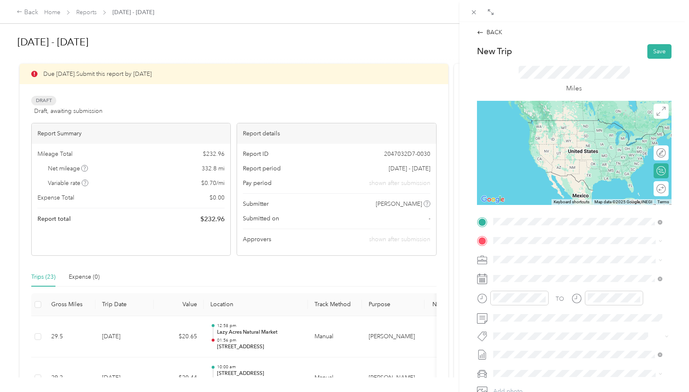
click at [547, 255] on span "[STREET_ADDRESS][US_STATE]" at bounding box center [550, 252] width 83 height 8
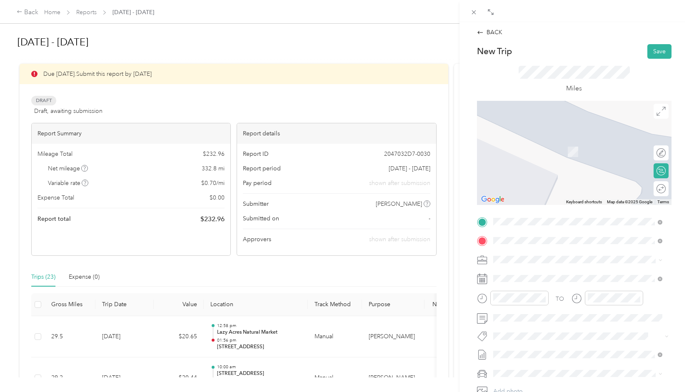
click at [551, 279] on div "TEAM Vitamin City" at bounding box center [540, 275] width 62 height 10
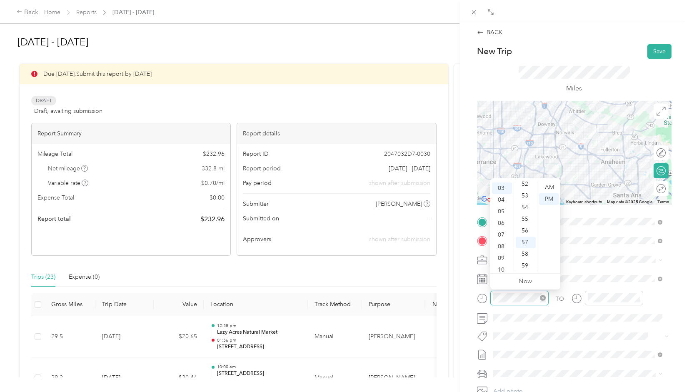
scroll to position [35, 0]
click at [502, 272] on div "12 01 02 03 04 05 06 07 08 09 10 11 00 01 02 03 04 05 06 07 08 09 10 11 12 13 1…" at bounding box center [526, 226] width 70 height 93
click at [503, 270] on div "10" at bounding box center [502, 269] width 20 height 12
click at [525, 187] on div "00" at bounding box center [526, 188] width 20 height 12
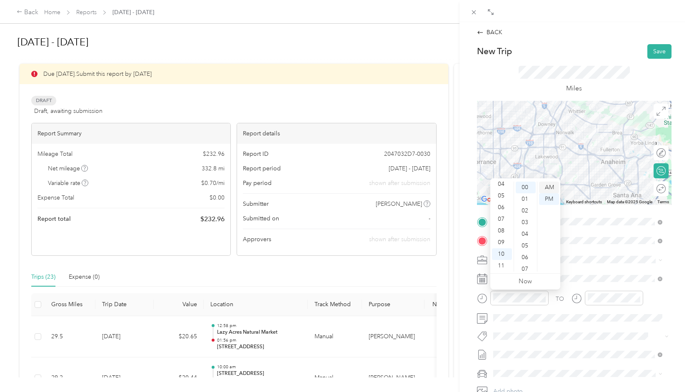
click at [545, 184] on div "AM" at bounding box center [549, 188] width 20 height 12
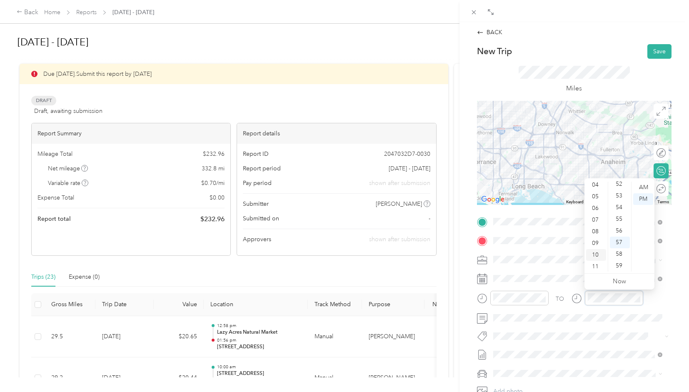
scroll to position [50, 0]
click at [595, 266] on div "11" at bounding box center [596, 266] width 20 height 12
click at [616, 247] on div "05" at bounding box center [620, 246] width 20 height 12
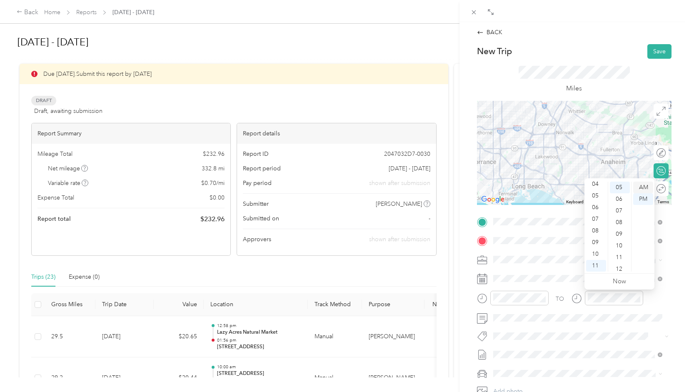
click at [643, 185] on div "AM" at bounding box center [643, 188] width 20 height 12
click at [648, 304] on div "TO" at bounding box center [574, 301] width 195 height 20
click at [657, 53] on button "Save" at bounding box center [660, 51] width 24 height 15
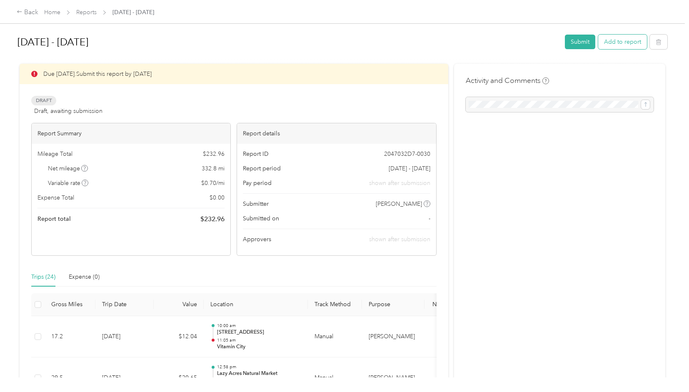
click at [624, 43] on button "Add to report" at bounding box center [622, 42] width 49 height 15
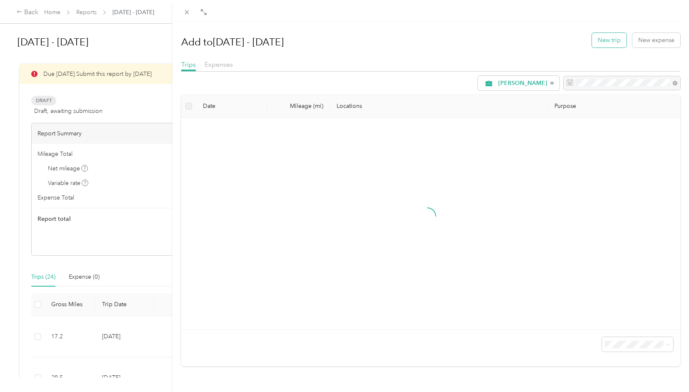
click at [611, 42] on button "New trip" at bounding box center [609, 40] width 35 height 15
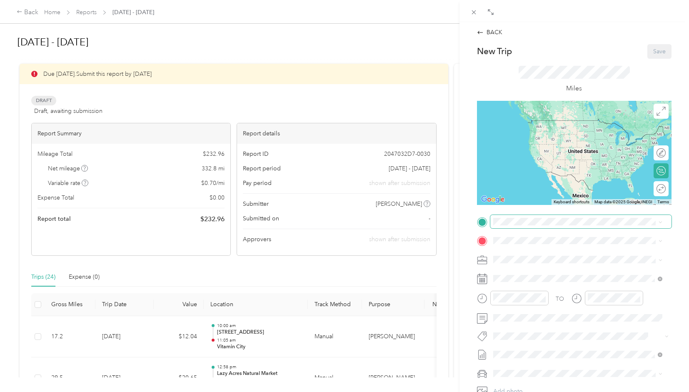
click at [529, 227] on span at bounding box center [581, 221] width 181 height 13
click at [548, 261] on div "TEAM Vitamin City [STREET_ADDRESS]" at bounding box center [540, 261] width 62 height 20
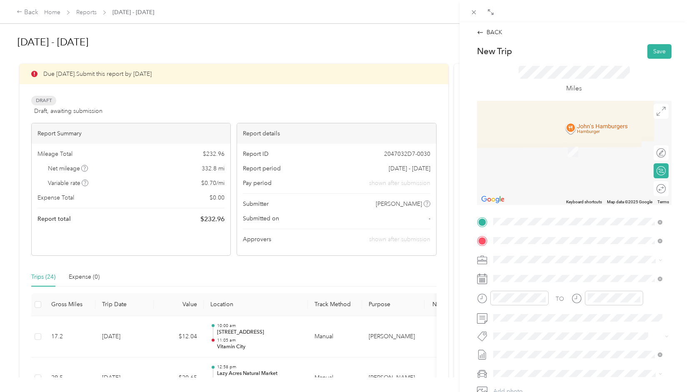
click at [550, 268] on span "[STREET_ADDRESS][US_STATE]" at bounding box center [550, 271] width 83 height 8
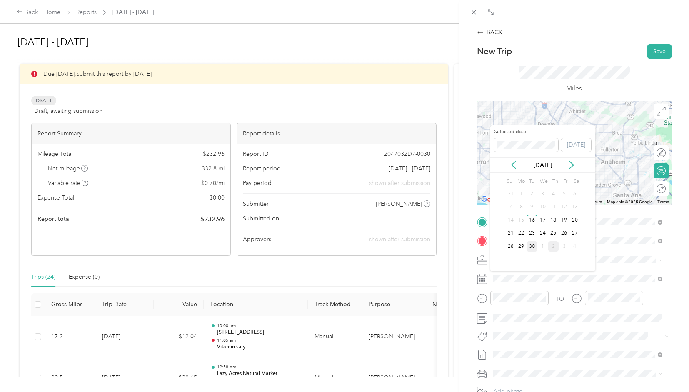
click at [531, 247] on div "30" at bounding box center [532, 246] width 11 height 10
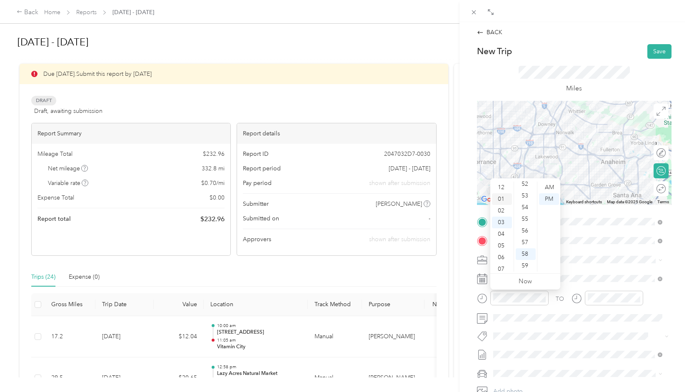
click at [503, 197] on div "01" at bounding box center [502, 199] width 20 height 12
click at [523, 240] on div "57" at bounding box center [526, 243] width 20 height 12
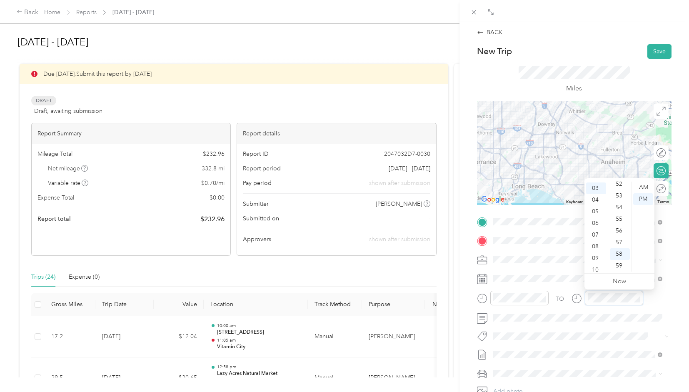
scroll to position [35, 0]
click at [595, 188] on div "03" at bounding box center [596, 188] width 20 height 12
click at [621, 234] on div "10" at bounding box center [620, 236] width 20 height 12
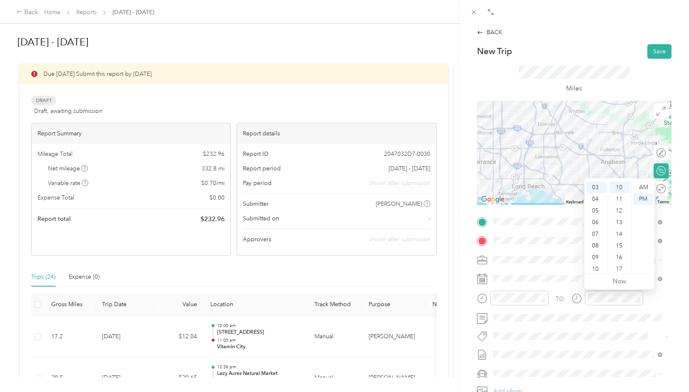
click at [653, 303] on div "TO" at bounding box center [574, 301] width 195 height 20
click at [660, 50] on button "Save" at bounding box center [660, 51] width 24 height 15
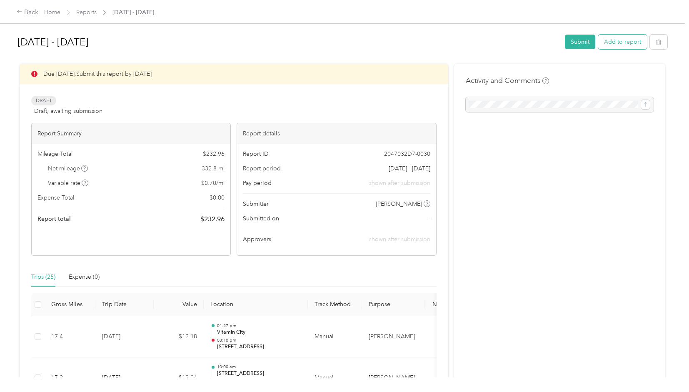
click at [608, 44] on button "Add to report" at bounding box center [622, 42] width 49 height 15
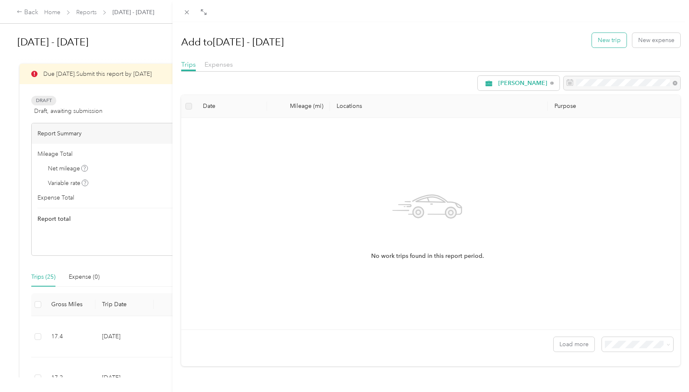
click at [596, 41] on button "New trip" at bounding box center [609, 40] width 35 height 15
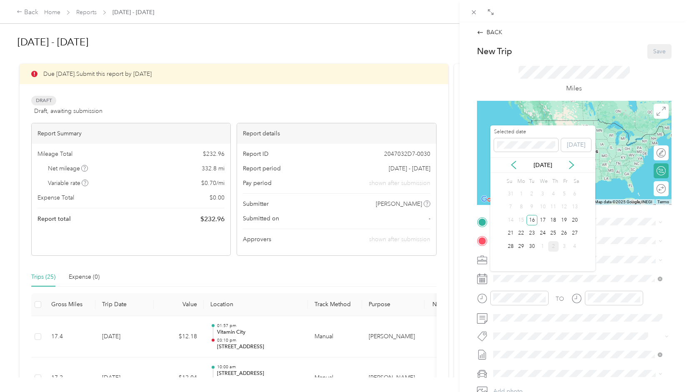
click at [542, 245] on div "1" at bounding box center [543, 246] width 11 height 10
click at [576, 165] on icon at bounding box center [572, 165] width 8 height 8
click at [544, 193] on div "1" at bounding box center [543, 194] width 11 height 10
click at [516, 167] on icon at bounding box center [514, 165] width 8 height 8
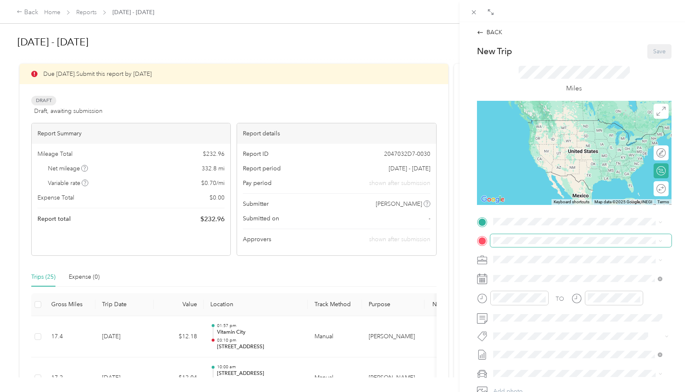
click at [614, 235] on span at bounding box center [581, 240] width 181 height 13
click at [479, 35] on div "BACK" at bounding box center [489, 32] width 25 height 9
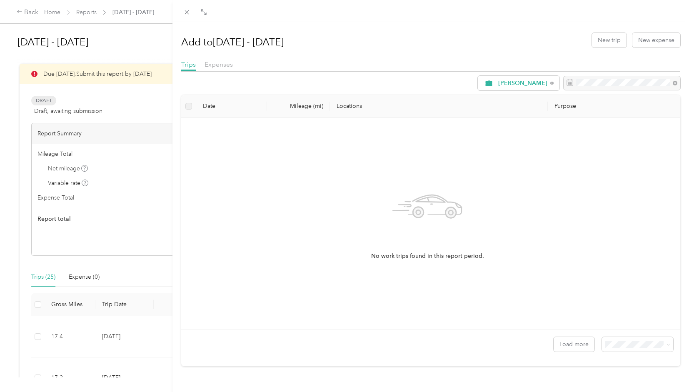
click at [136, 45] on div "Add to [DATE] - [DATE] New trip New expense Trips Expenses [PERSON_NAME] Date M…" at bounding box center [344, 196] width 689 height 392
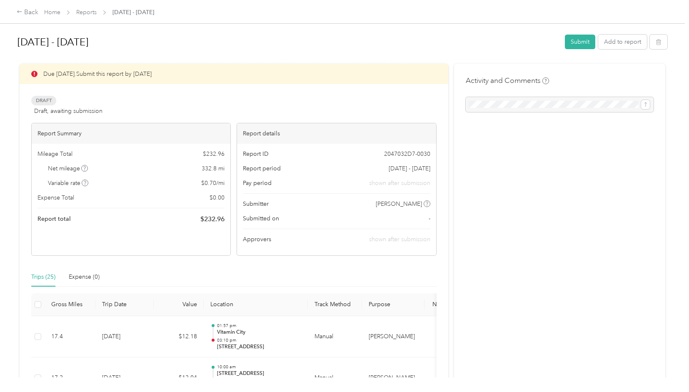
click at [578, 42] on button "Submit" at bounding box center [580, 42] width 30 height 15
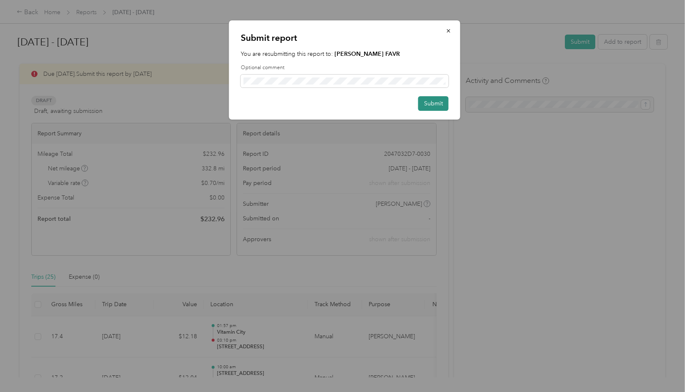
click at [441, 102] on button "Submit" at bounding box center [433, 103] width 30 height 15
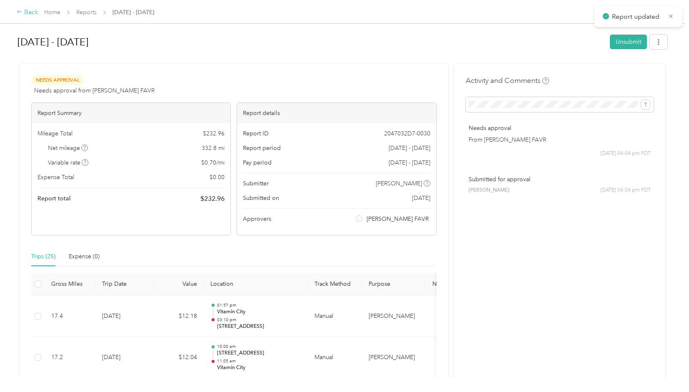
click at [18, 11] on icon at bounding box center [20, 12] width 6 height 6
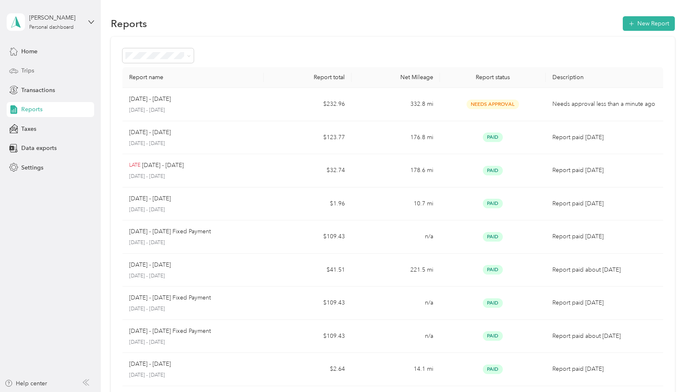
click at [26, 72] on span "Trips" at bounding box center [27, 70] width 13 height 9
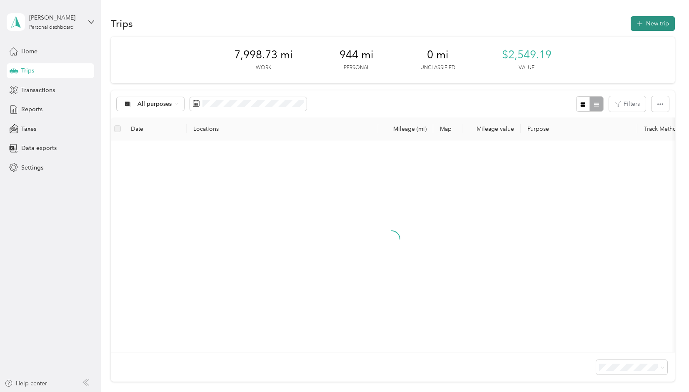
click at [654, 22] on button "New trip" at bounding box center [653, 23] width 44 height 15
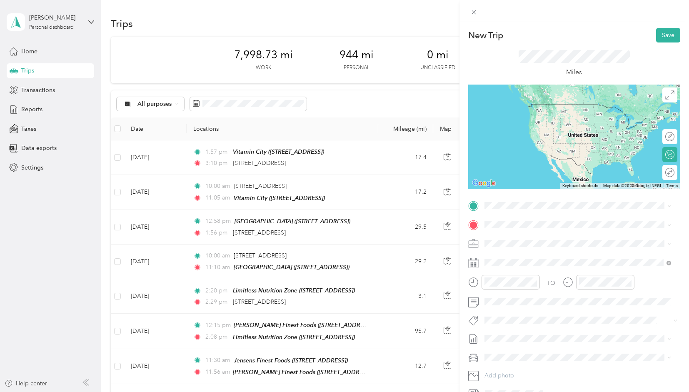
click at [526, 238] on span "[STREET_ADDRESS][US_STATE]" at bounding box center [541, 234] width 83 height 8
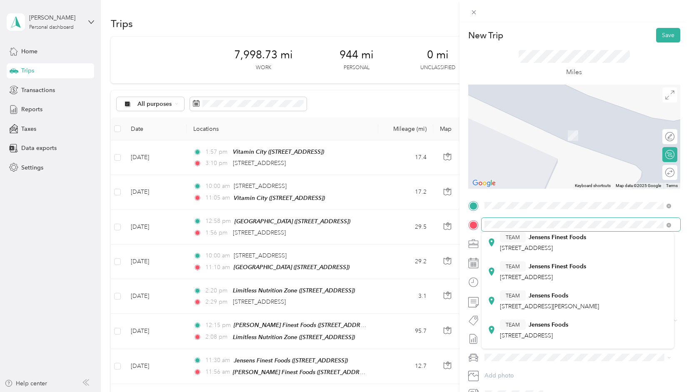
scroll to position [83, 0]
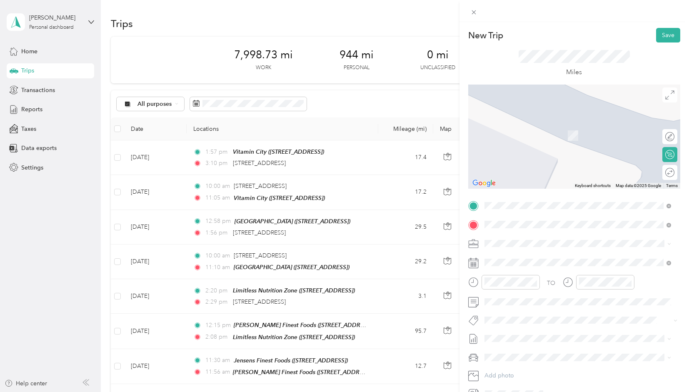
click at [538, 271] on span "[STREET_ADDRESS]" at bounding box center [526, 273] width 53 height 7
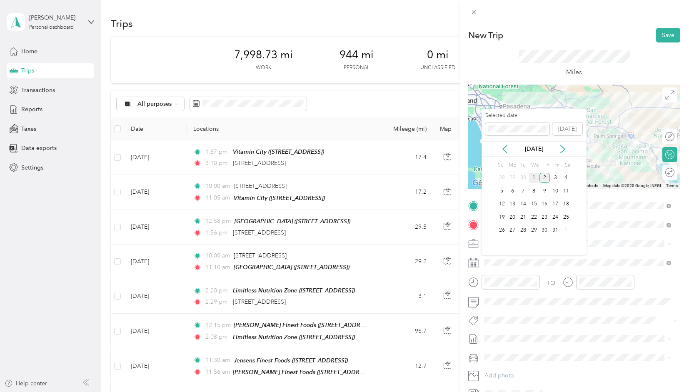
click at [533, 179] on div "1" at bounding box center [534, 178] width 11 height 10
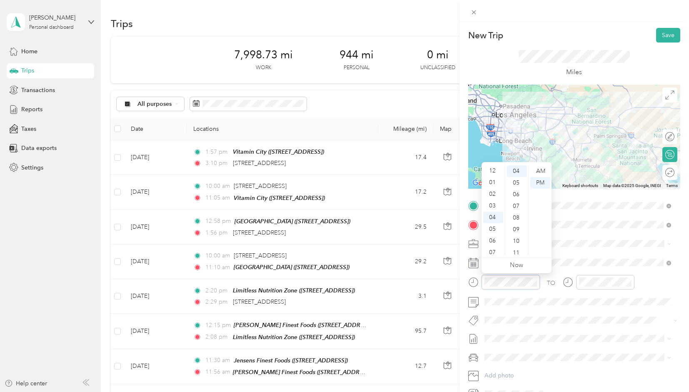
scroll to position [0, 0]
click at [491, 221] on div "08" at bounding box center [493, 223] width 20 height 12
click at [515, 213] on div "25" at bounding box center [517, 213] width 20 height 12
click at [541, 168] on div "AM" at bounding box center [541, 171] width 20 height 12
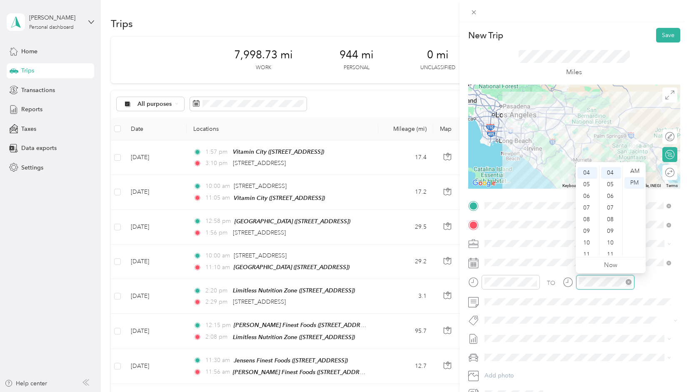
scroll to position [47, 0]
click at [589, 237] on div "10" at bounding box center [588, 241] width 20 height 12
click at [609, 228] on div "34" at bounding box center [611, 230] width 20 height 12
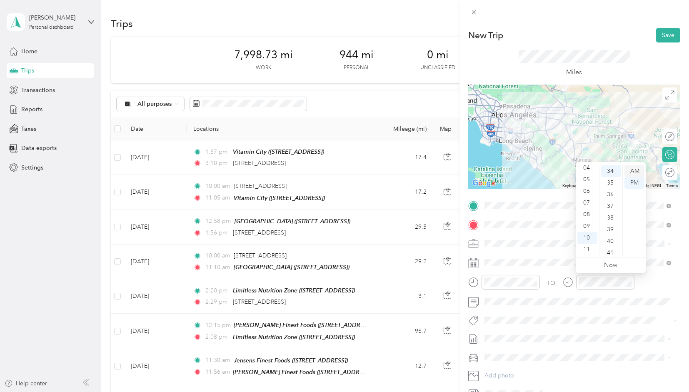
click at [634, 169] on div "AM" at bounding box center [635, 171] width 20 height 12
click at [639, 284] on div "TO" at bounding box center [574, 285] width 212 height 20
click at [660, 37] on button "Save" at bounding box center [668, 35] width 24 height 15
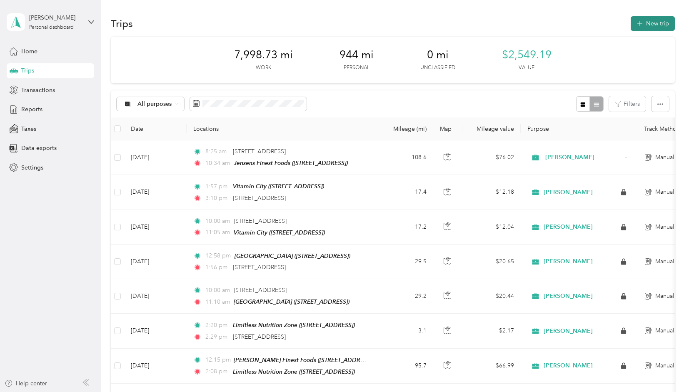
click at [641, 28] on button "New trip" at bounding box center [653, 23] width 44 height 15
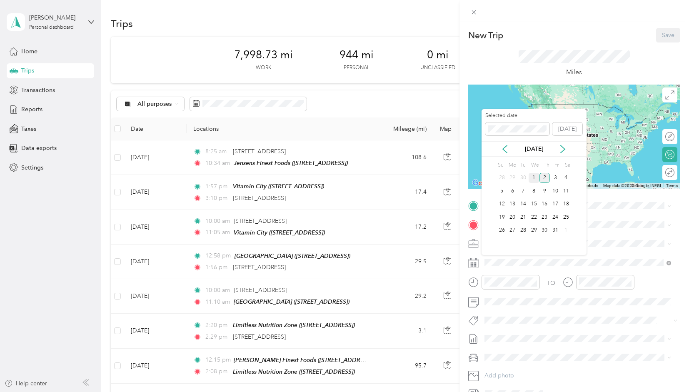
click at [536, 177] on div "1" at bounding box center [534, 178] width 11 height 10
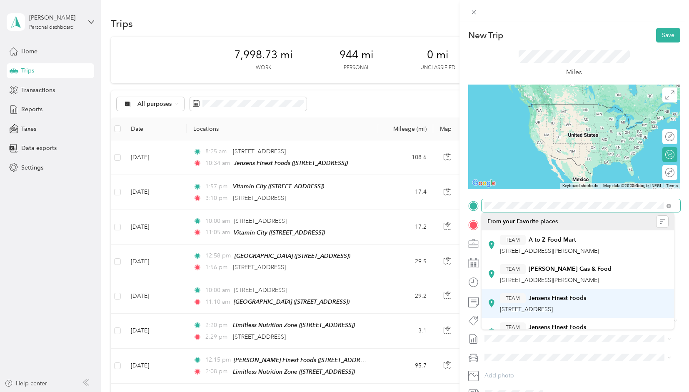
scroll to position [42, 0]
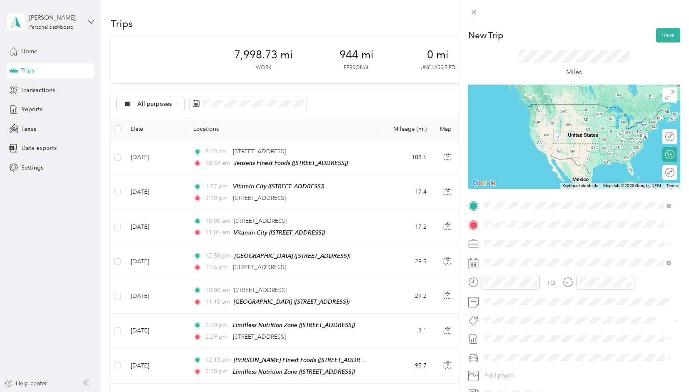
click at [553, 294] on span "[STREET_ADDRESS]" at bounding box center [526, 296] width 53 height 7
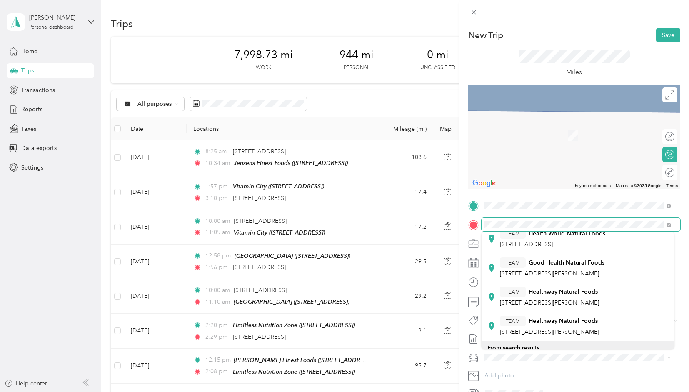
scroll to position [208, 0]
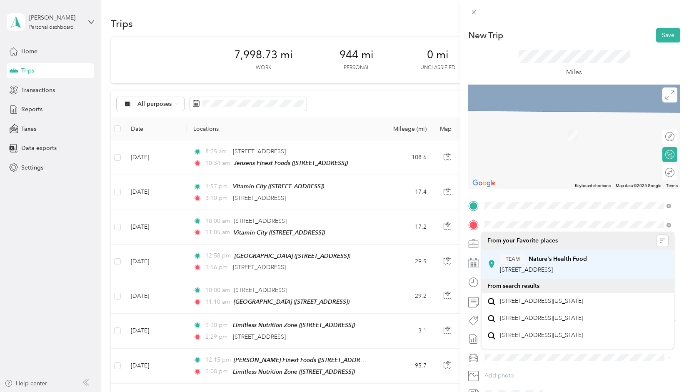
click at [553, 272] on span "[STREET_ADDRESS]" at bounding box center [526, 269] width 53 height 7
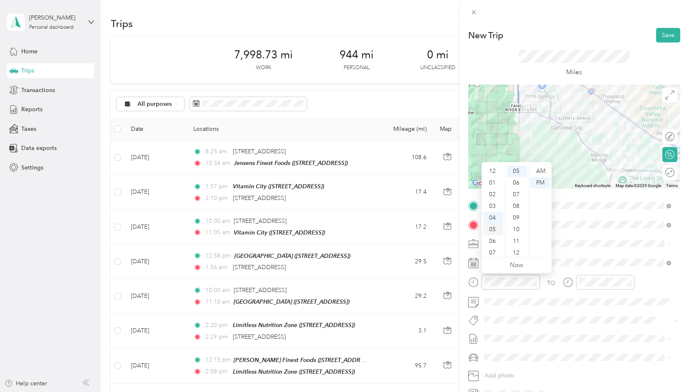
scroll to position [0, 0]
click at [492, 171] on div "12" at bounding box center [493, 171] width 20 height 12
click at [514, 195] on div "02" at bounding box center [517, 195] width 20 height 12
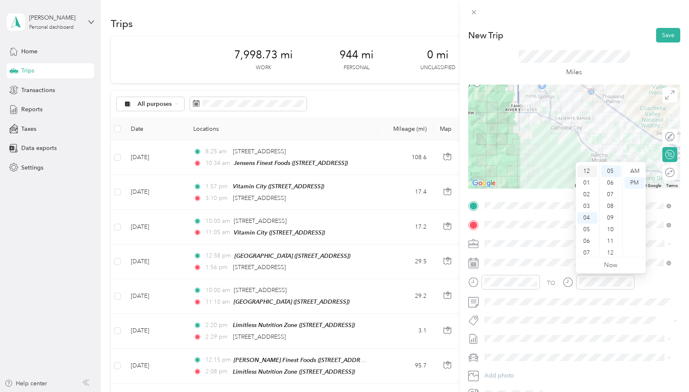
click at [585, 172] on div "12" at bounding box center [588, 171] width 20 height 12
click at [611, 238] on div "29" at bounding box center [611, 243] width 20 height 12
click at [642, 286] on div "TO" at bounding box center [574, 285] width 212 height 20
click at [663, 36] on button "Save" at bounding box center [668, 35] width 24 height 15
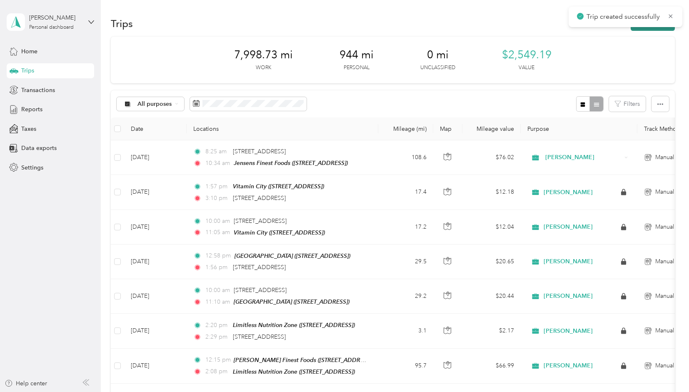
click at [642, 29] on button "New trip" at bounding box center [653, 23] width 44 height 15
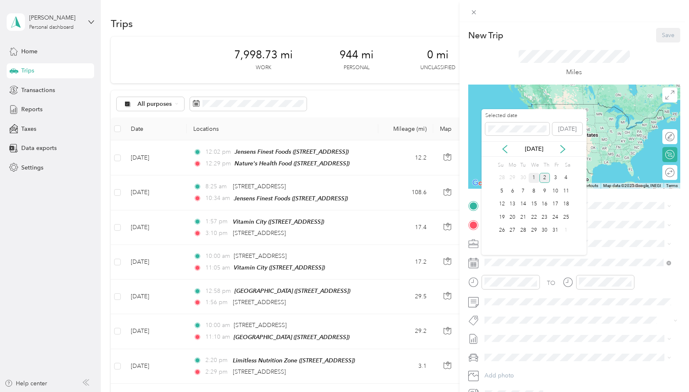
click at [534, 177] on div "1" at bounding box center [534, 178] width 11 height 10
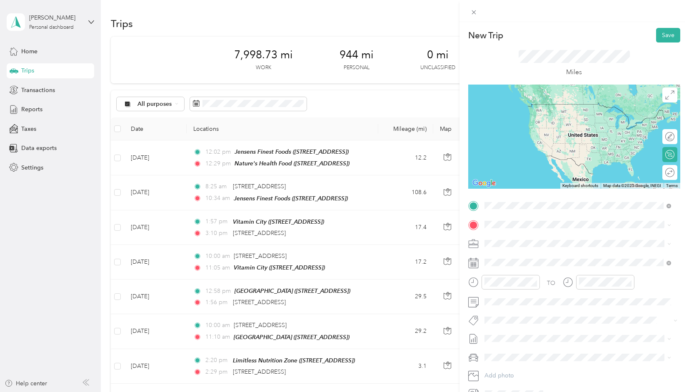
click at [529, 240] on strong "Nature's Health Food" at bounding box center [558, 240] width 58 height 8
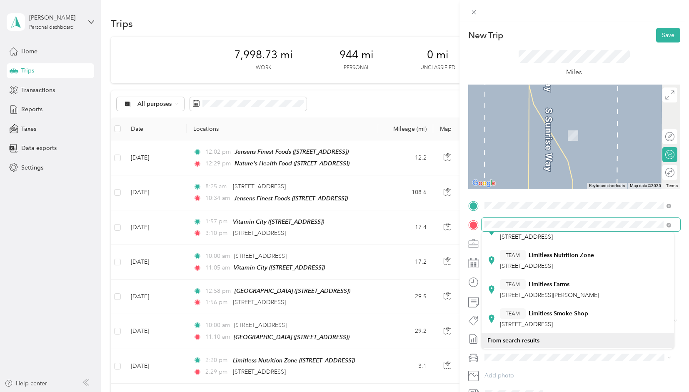
scroll to position [167, 0]
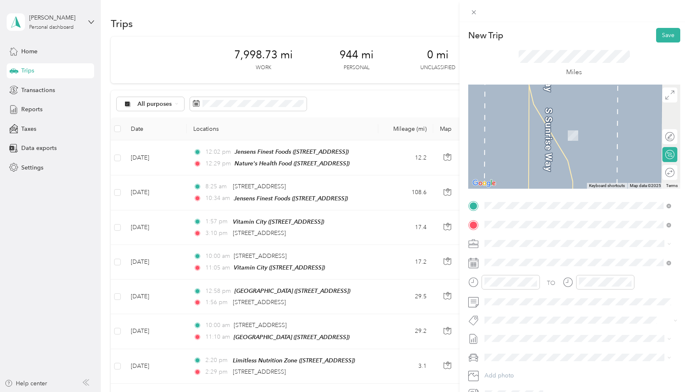
click at [542, 253] on span "[STREET_ADDRESS]" at bounding box center [526, 248] width 53 height 7
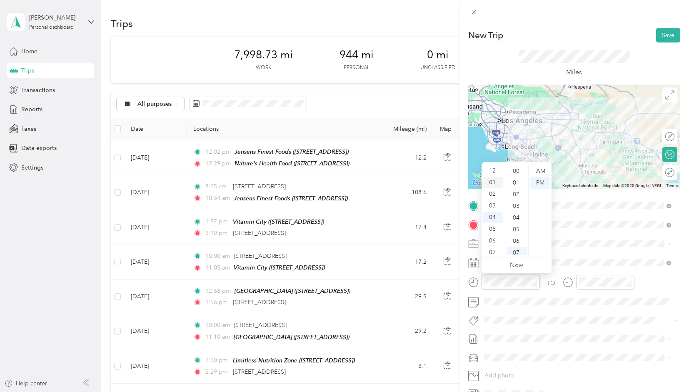
scroll to position [0, 0]
click at [490, 173] on div "12" at bounding box center [493, 171] width 20 height 12
click at [516, 198] on div "45" at bounding box center [517, 198] width 20 height 12
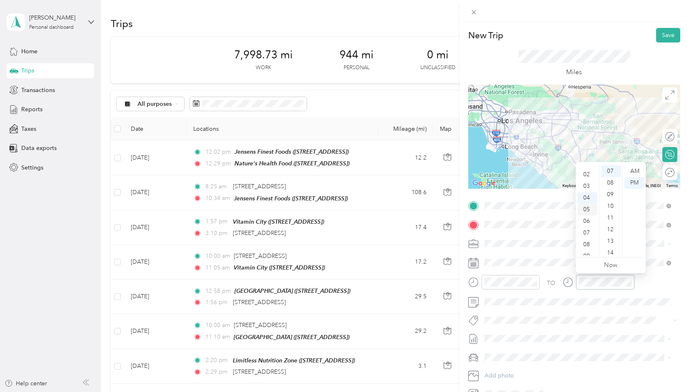
scroll to position [0, 0]
click at [586, 195] on div "02" at bounding box center [588, 195] width 20 height 12
click at [611, 240] on div "31" at bounding box center [611, 243] width 20 height 12
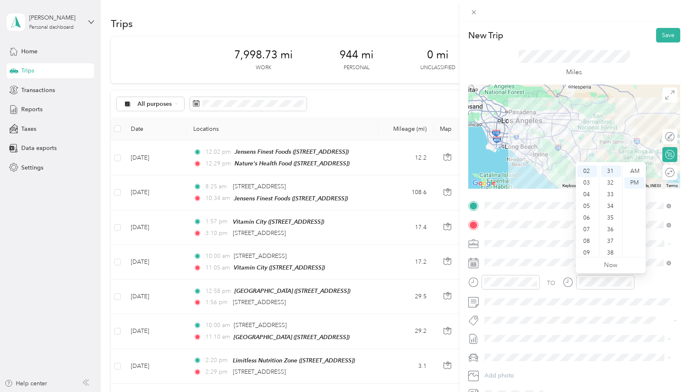
click at [652, 283] on div "TO" at bounding box center [574, 285] width 212 height 20
click at [663, 38] on button "Save" at bounding box center [668, 35] width 24 height 15
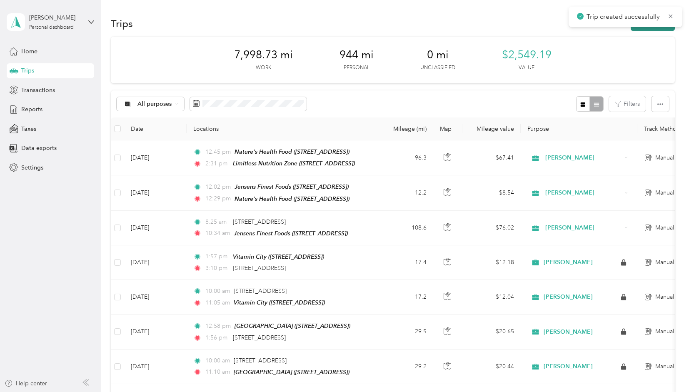
click at [651, 28] on button "New trip" at bounding box center [653, 23] width 44 height 15
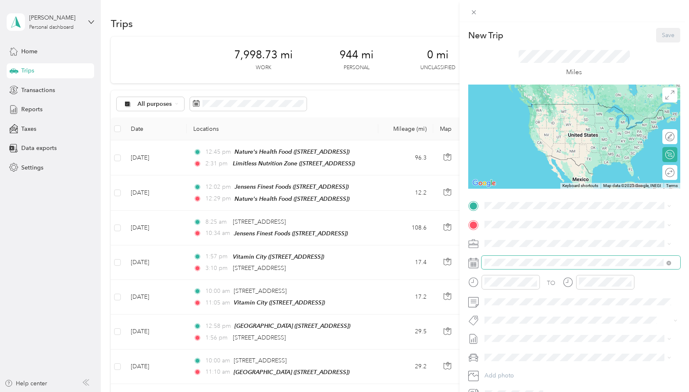
click at [542, 257] on span at bounding box center [581, 262] width 199 height 13
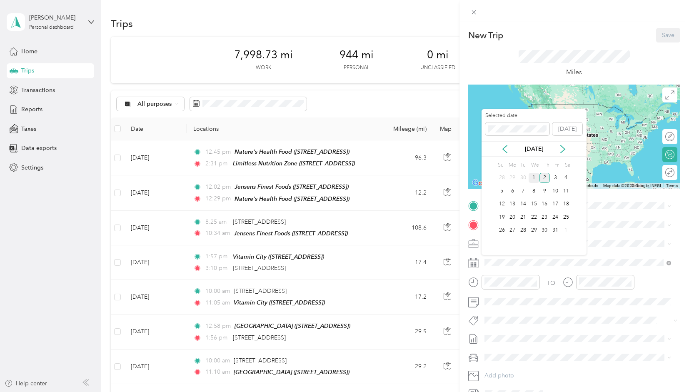
click at [535, 175] on div "1" at bounding box center [534, 178] width 11 height 10
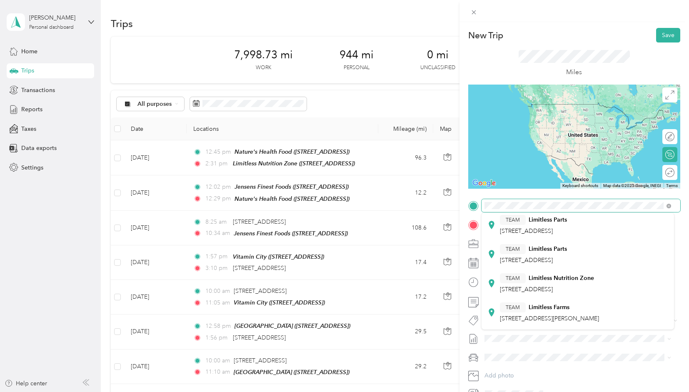
scroll to position [167, 0]
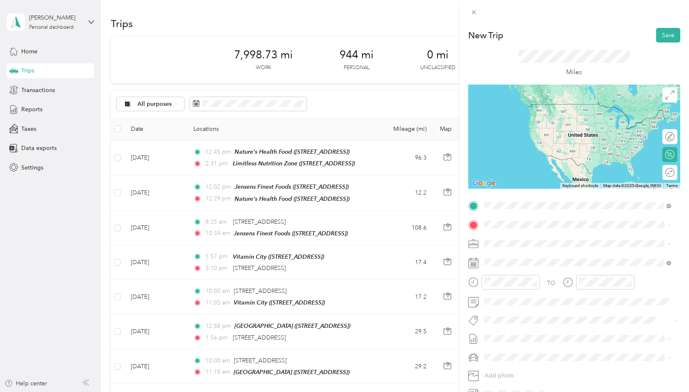
click at [538, 234] on span "[STREET_ADDRESS]" at bounding box center [526, 230] width 53 height 7
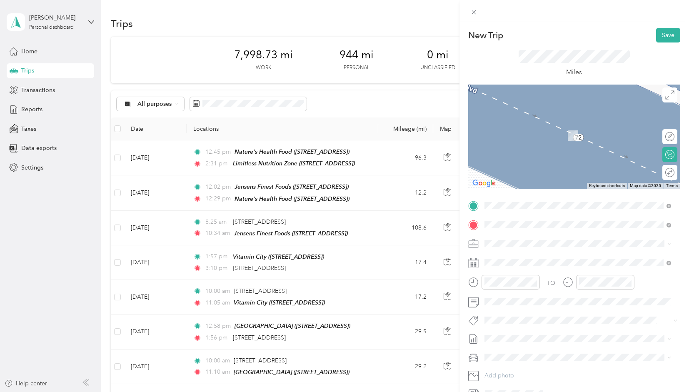
click at [523, 258] on span "[STREET_ADDRESS][US_STATE]" at bounding box center [541, 255] width 83 height 8
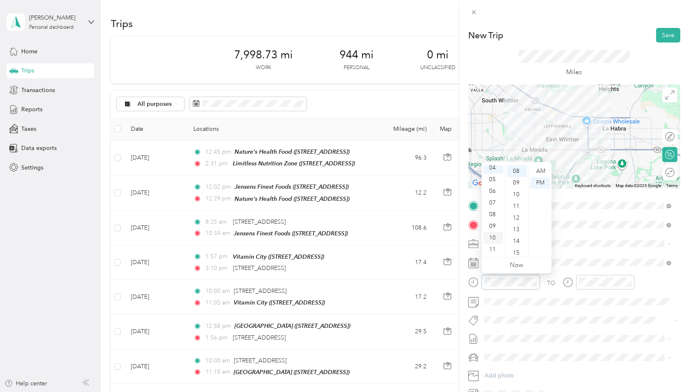
scroll to position [0, 0]
click at [492, 195] on div "02" at bounding box center [493, 195] width 20 height 12
click at [492, 207] on div "03" at bounding box center [493, 206] width 20 height 12
click at [516, 172] on div "00" at bounding box center [517, 171] width 20 height 12
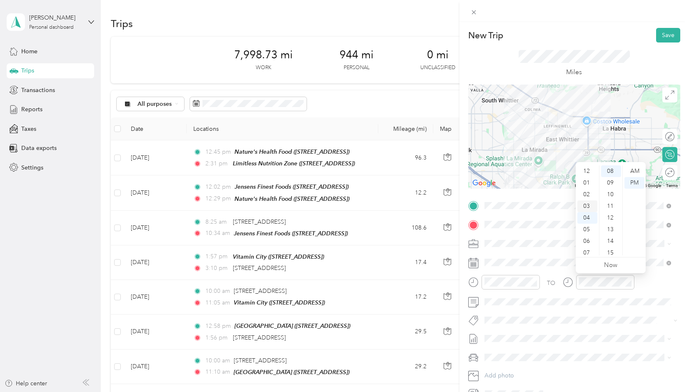
click at [586, 207] on div "03" at bounding box center [588, 206] width 20 height 12
click at [612, 252] on div "15" at bounding box center [611, 253] width 20 height 12
click at [646, 288] on div "TO" at bounding box center [574, 285] width 212 height 20
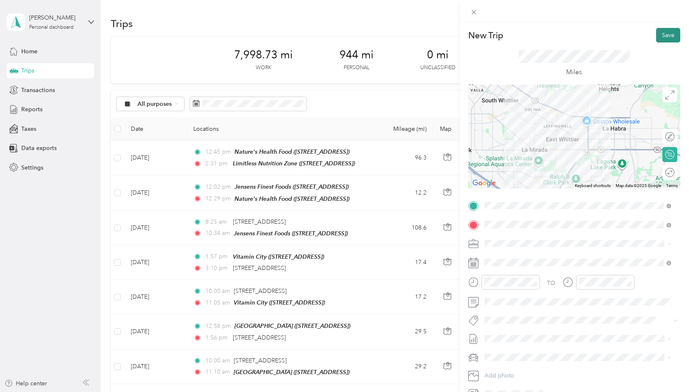
click at [663, 38] on button "Save" at bounding box center [668, 35] width 24 height 15
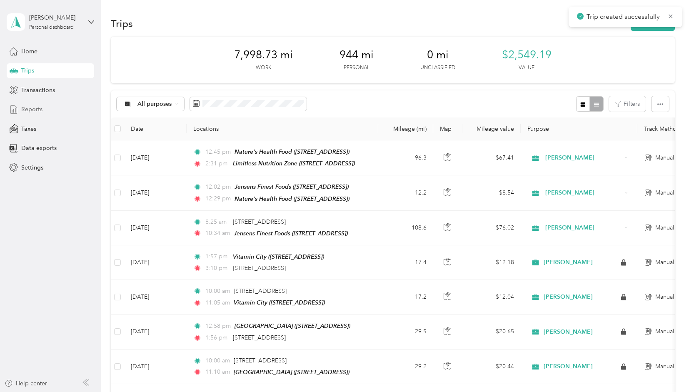
click at [38, 112] on span "Reports" at bounding box center [31, 109] width 21 height 9
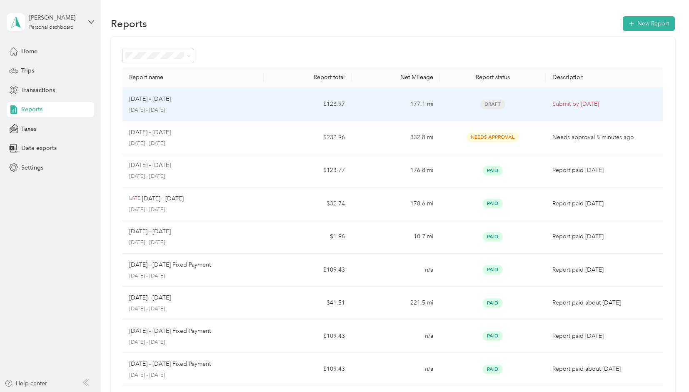
click at [235, 103] on div "[DATE] - [DATE]" at bounding box center [193, 99] width 128 height 9
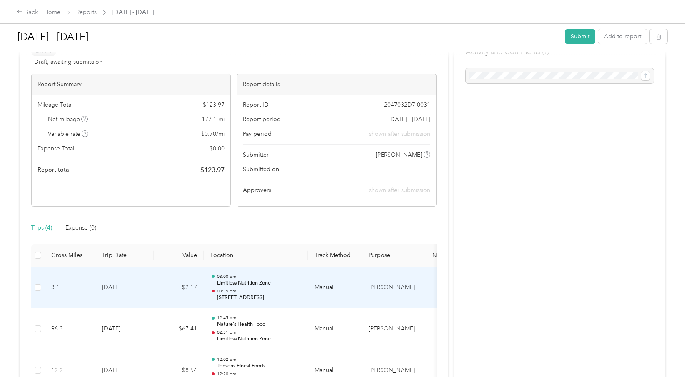
scroll to position [26, 0]
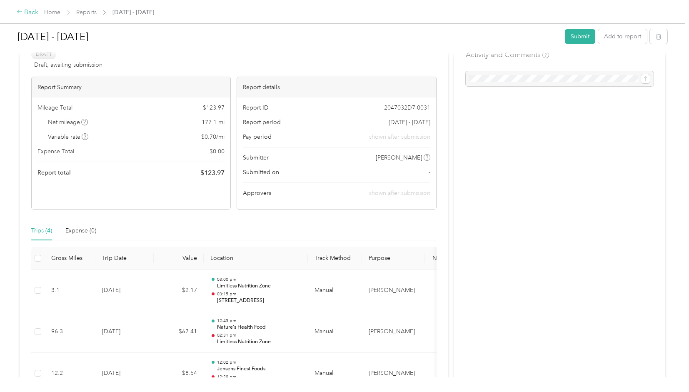
click at [28, 13] on div "Back" at bounding box center [28, 13] width 22 height 10
